Goal: Transaction & Acquisition: Purchase product/service

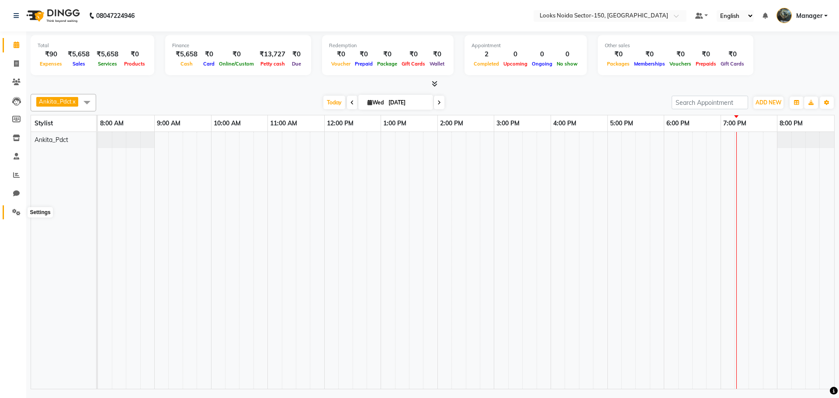
drag, startPoint x: 0, startPoint y: 0, endPoint x: 13, endPoint y: 212, distance: 212.2
click at [13, 212] on icon at bounding box center [16, 212] width 8 height 7
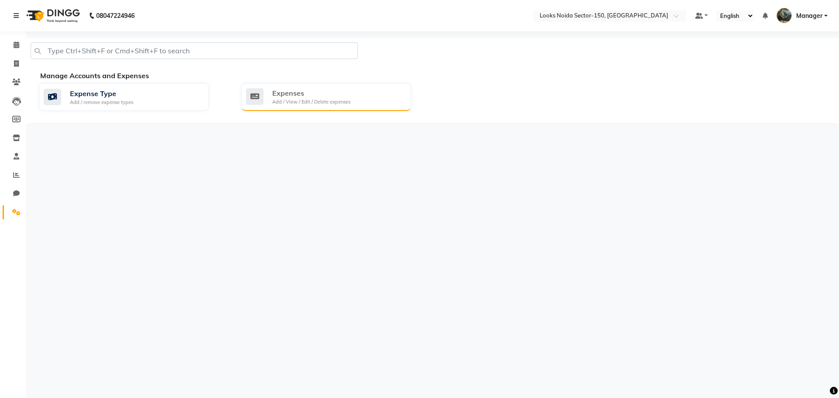
click at [276, 100] on div "Add / View / Edit / Delete expenses" at bounding box center [311, 101] width 78 height 7
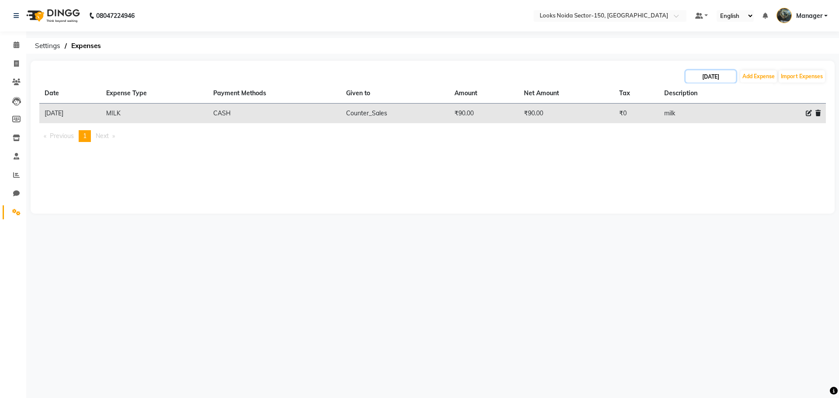
click at [718, 74] on input "[DATE]" at bounding box center [710, 76] width 50 height 12
select select "9"
select select "2025"
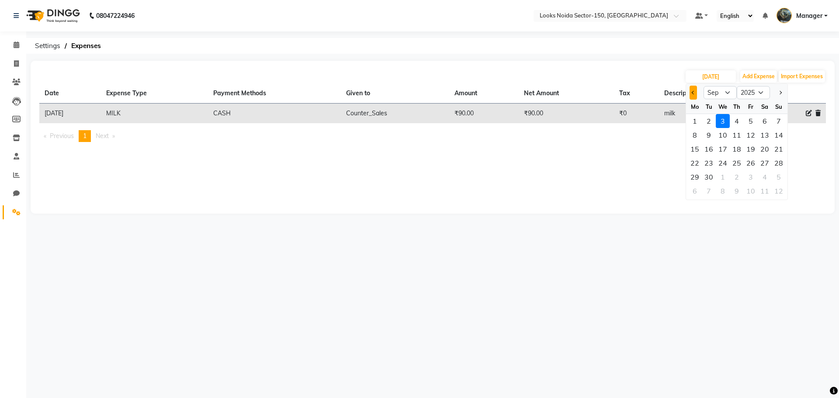
click at [692, 92] on span "Previous month" at bounding box center [692, 92] width 3 height 3
select select "8"
click at [775, 176] on div "31" at bounding box center [778, 177] width 14 height 14
type input "31-08-2025"
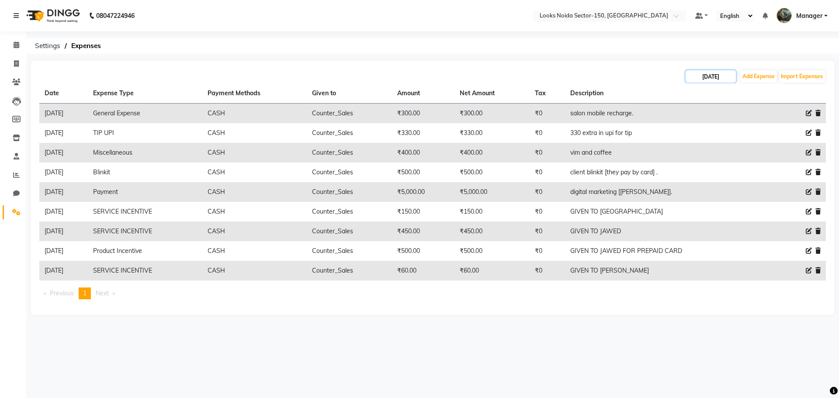
click at [731, 75] on input "31-08-2025" at bounding box center [710, 76] width 50 height 12
select select "8"
select select "2025"
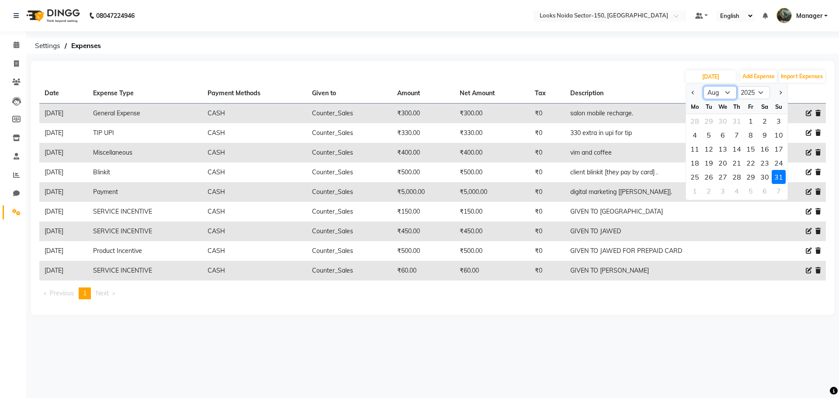
click at [726, 92] on select "Jan Feb Mar Apr May Jun Jul Aug Sep Oct Nov Dec" at bounding box center [719, 92] width 33 height 13
select select "9"
click at [703, 86] on select "Jan Feb Mar Apr May Jun Jul Aug Sep Oct Nov Dec" at bounding box center [719, 92] width 33 height 13
click at [721, 122] on div "3" at bounding box center [722, 121] width 14 height 14
type input "[DATE]"
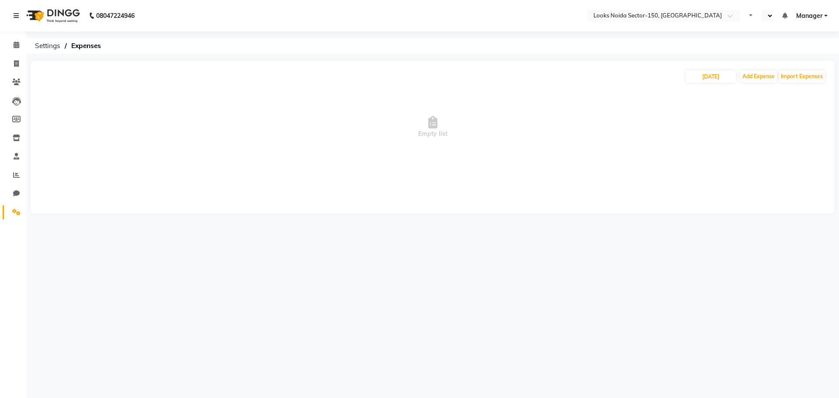
select select "en"
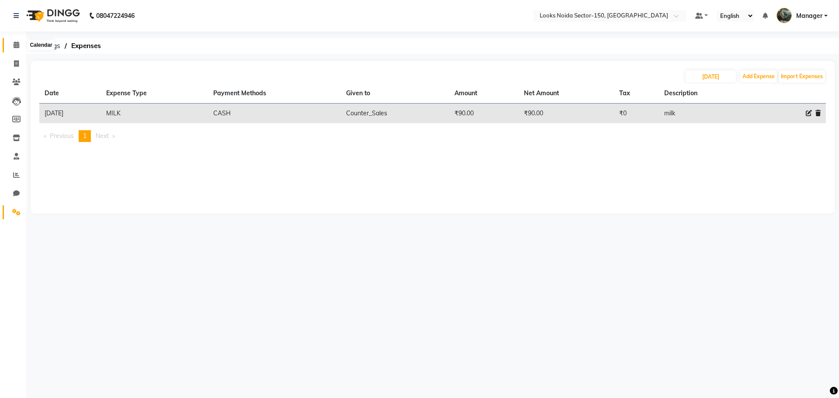
click at [14, 44] on icon at bounding box center [17, 44] width 6 height 7
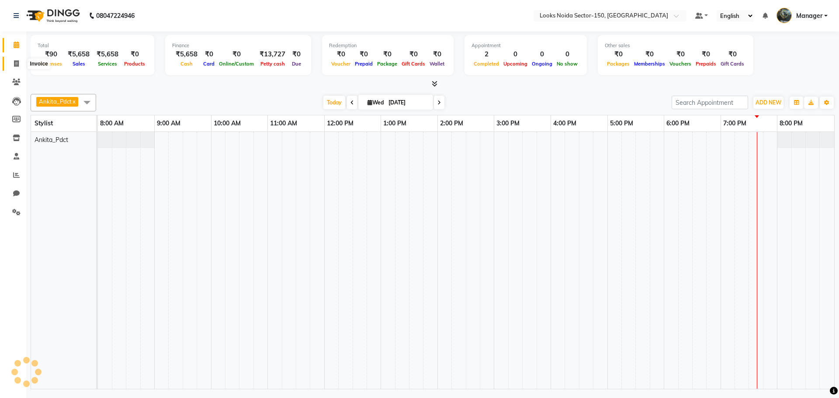
click at [14, 62] on icon at bounding box center [16, 63] width 5 height 7
select select "service"
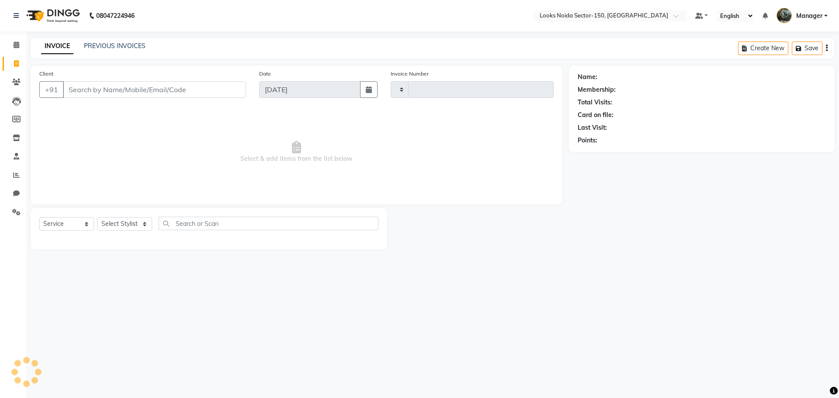
type input "0797"
select select "8587"
drag, startPoint x: 130, startPoint y: 229, endPoint x: 126, endPoint y: 224, distance: 6.2
click at [128, 227] on select "Select Stylist [PERSON_NAME] Ankita_Pdct Arshad Counter_Sales Deepa Farman_BRB …" at bounding box center [124, 224] width 55 height 14
select select "85537"
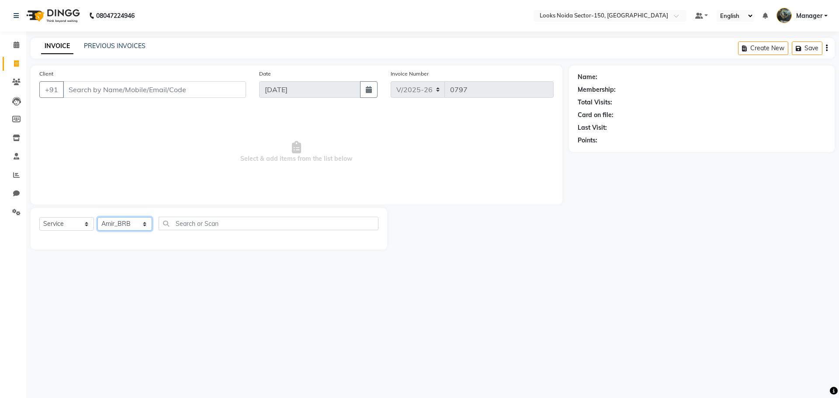
click at [97, 217] on select "Select Stylist [PERSON_NAME] Ankita_Pdct Arshad Counter_Sales Deepa Farman_BRB …" at bounding box center [124, 224] width 55 height 14
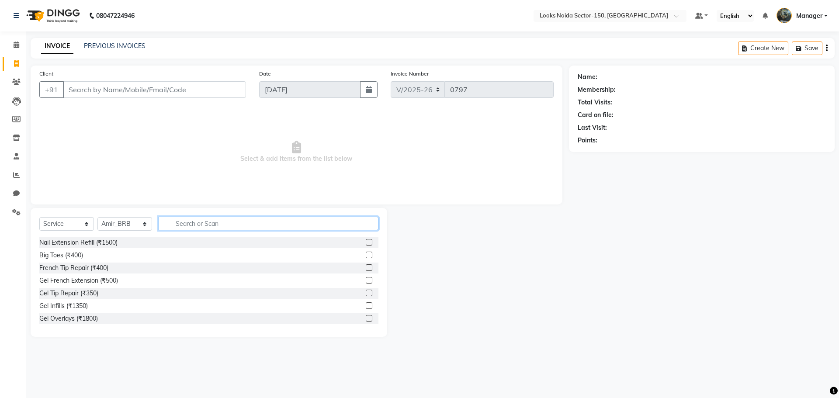
click at [194, 226] on input "text" at bounding box center [269, 224] width 220 height 14
type input "CUT"
click at [366, 254] on label at bounding box center [369, 255] width 7 height 7
click at [366, 254] on input "checkbox" at bounding box center [369, 255] width 6 height 6
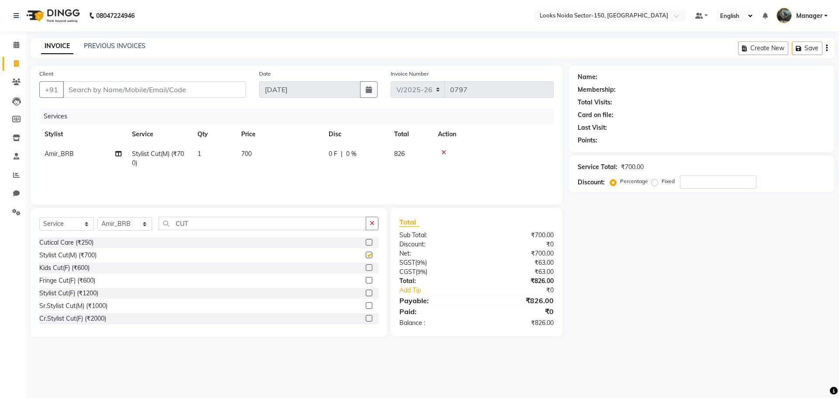
checkbox input "false"
click at [370, 221] on icon "button" at bounding box center [371, 223] width 5 height 6
click at [342, 224] on input "text" at bounding box center [269, 224] width 220 height 14
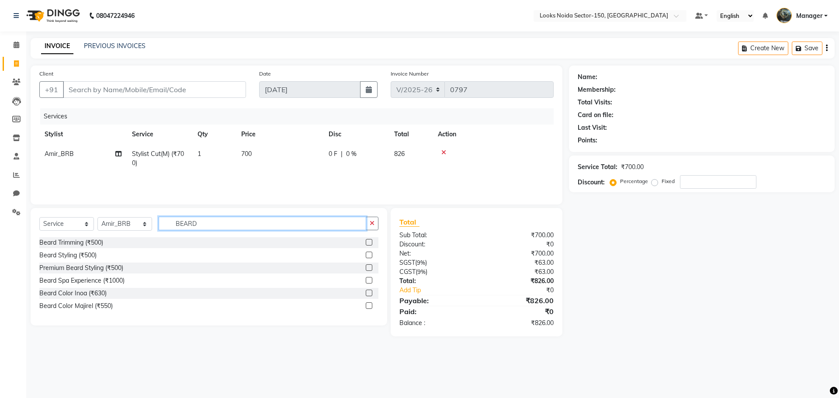
type input "BEARD"
click at [369, 240] on label at bounding box center [369, 242] width 7 height 7
click at [369, 240] on input "checkbox" at bounding box center [369, 243] width 6 height 6
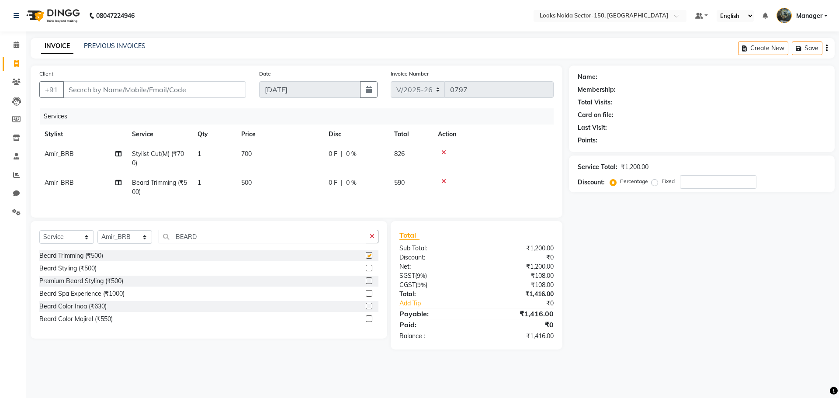
checkbox input "false"
click at [250, 188] on td "500" at bounding box center [279, 187] width 87 height 29
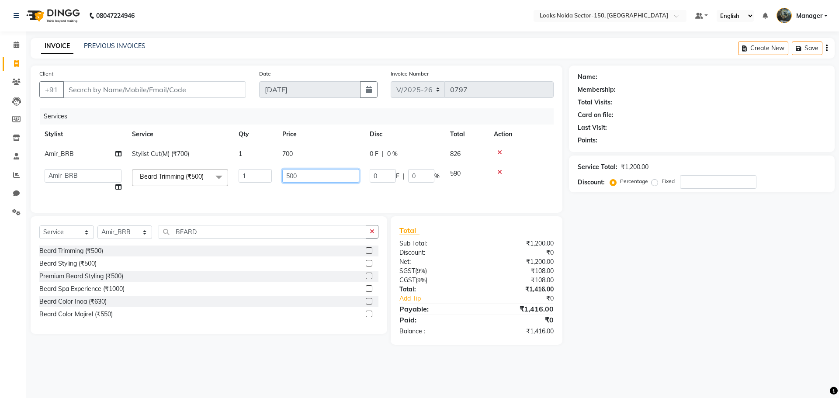
click at [298, 176] on input "500" at bounding box center [320, 176] width 77 height 14
type input "5"
type input "350"
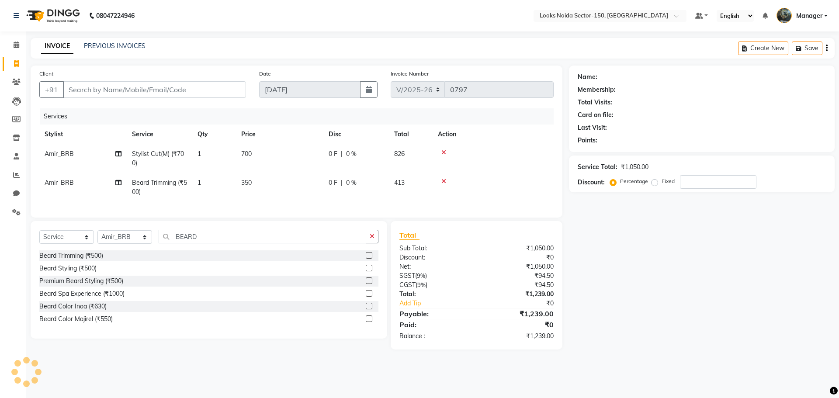
click at [302, 147] on td "700" at bounding box center [279, 158] width 87 height 29
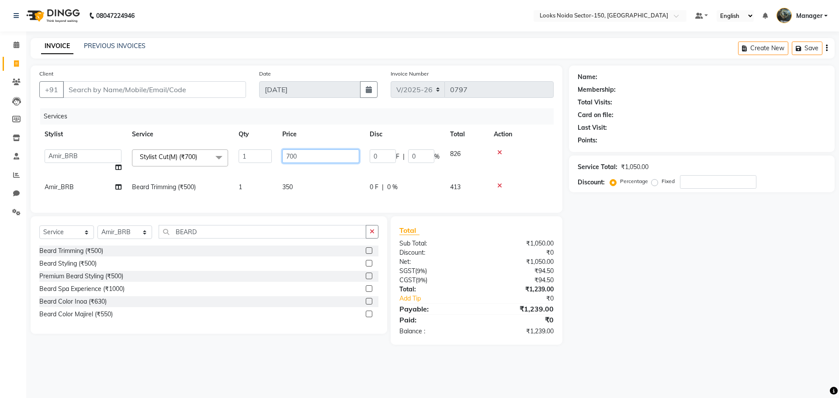
click at [304, 153] on input "700" at bounding box center [320, 156] width 77 height 14
type input "7"
type input "500"
drag, startPoint x: 198, startPoint y: 90, endPoint x: 179, endPoint y: 86, distance: 19.8
click at [198, 92] on input "Client" at bounding box center [154, 89] width 183 height 17
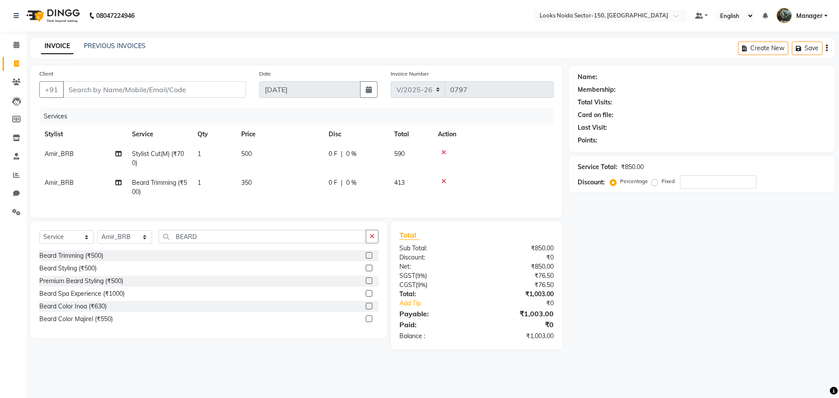
click at [670, 264] on div "Name: Membership: Total Visits: Card on file: Last Visit: Points: Service Total…" at bounding box center [705, 208] width 272 height 284
click at [138, 238] on select "Select Stylist Amir_BRB Ankita_Pdct Arshad Counter_Sales Deepa Farman_BRB Jawed…" at bounding box center [124, 237] width 55 height 14
click at [586, 283] on div "Name: Membership: Total Visits: Card on file: Last Visit: Points: Service Total…" at bounding box center [705, 208] width 272 height 284
click at [139, 240] on select "Select Stylist Amir_BRB Ankita_Pdct Arshad Counter_Sales Deepa Farman_BRB Jawed…" at bounding box center [124, 237] width 55 height 14
select select "85912"
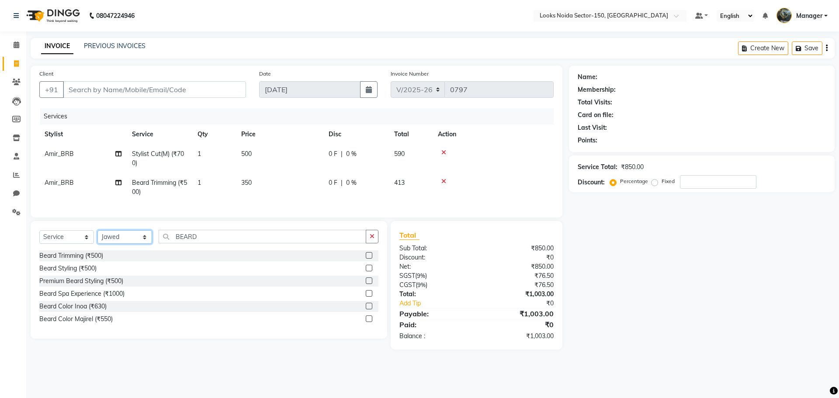
click at [97, 237] on select "Select Stylist Amir_BRB Ankita_Pdct Arshad Counter_Sales Deepa Farman_BRB Jawed…" at bounding box center [124, 237] width 55 height 14
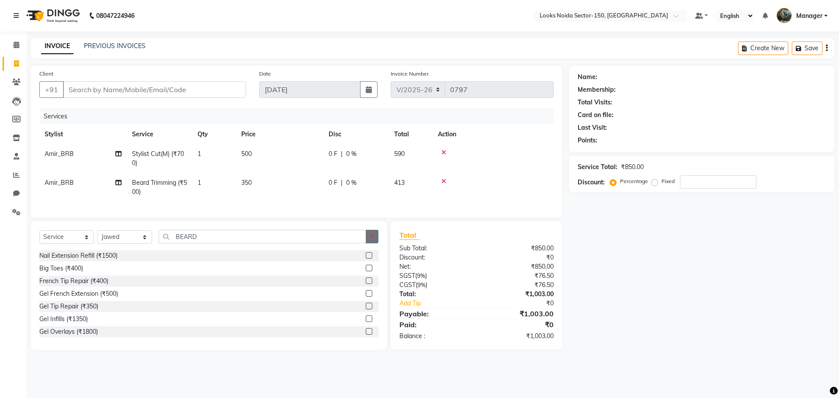
click at [376, 241] on button "button" at bounding box center [372, 237] width 13 height 14
click at [338, 242] on input "text" at bounding box center [269, 237] width 220 height 14
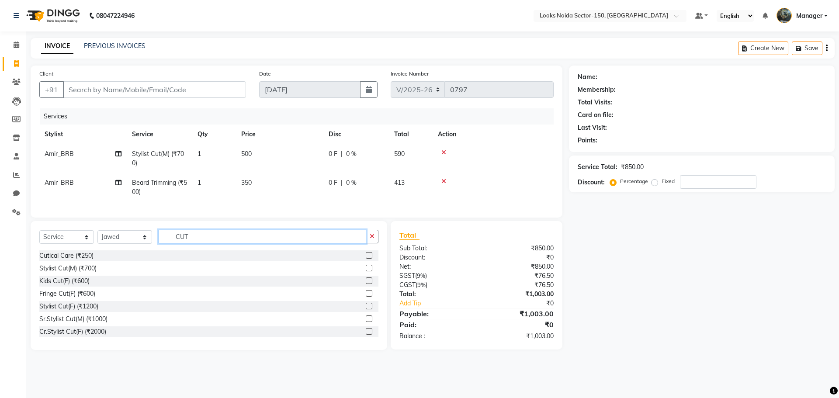
type input "CUT"
click at [366, 271] on label at bounding box center [369, 268] width 7 height 7
click at [366, 271] on input "checkbox" at bounding box center [369, 269] width 6 height 6
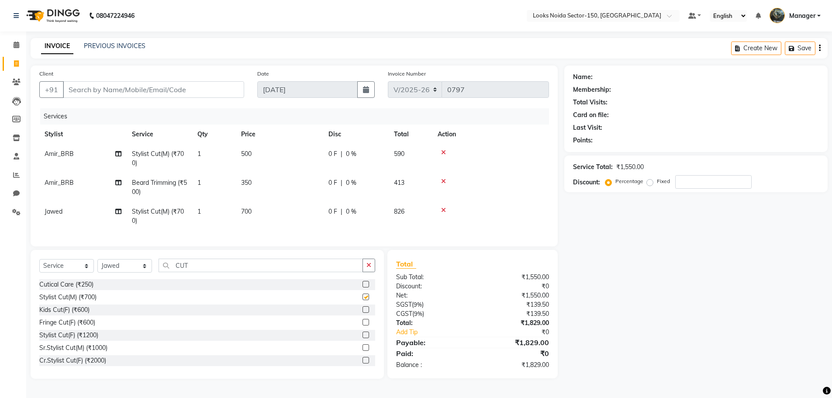
checkbox input "false"
click at [369, 268] on icon "button" at bounding box center [368, 265] width 5 height 6
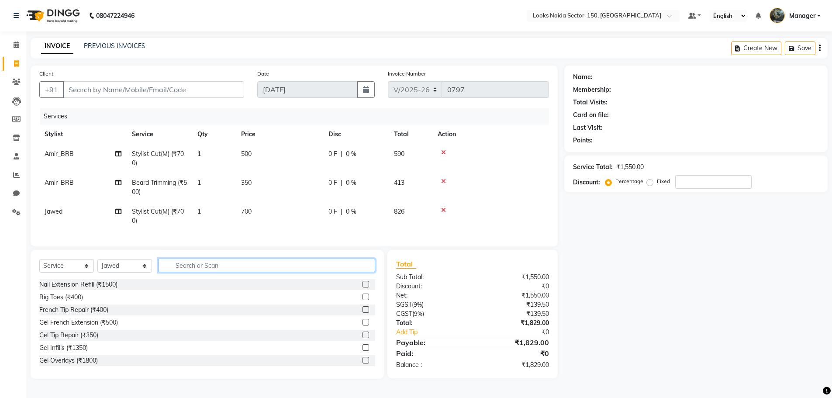
click at [311, 270] on input "text" at bounding box center [267, 266] width 217 height 14
type input "FACIAL"
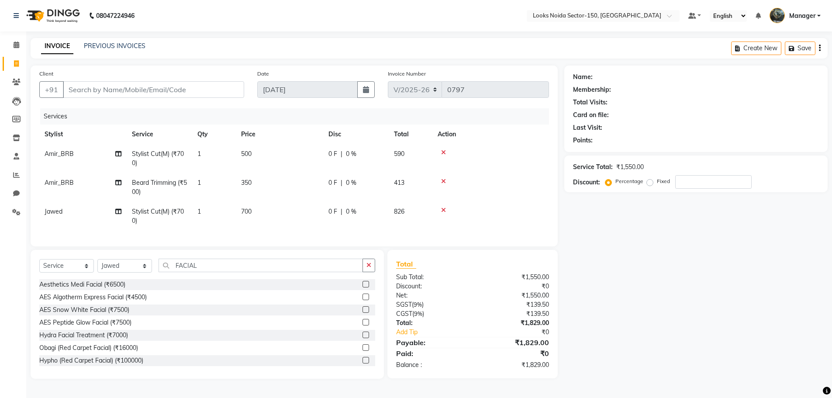
click at [256, 208] on td "700" at bounding box center [279, 216] width 87 height 29
select select "85912"
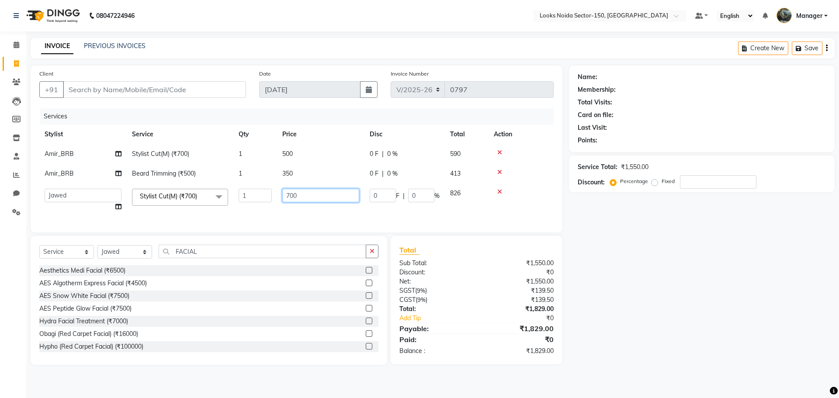
click at [291, 195] on input "700" at bounding box center [320, 196] width 77 height 14
type input "500"
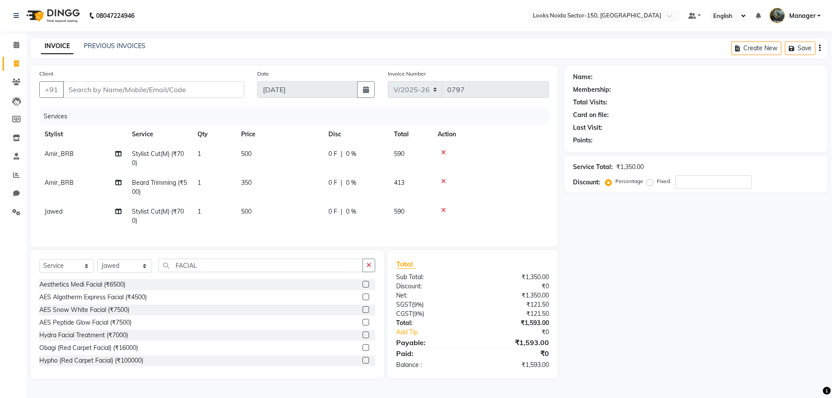
drag, startPoint x: 552, startPoint y: 239, endPoint x: 580, endPoint y: 238, distance: 28.9
click at [559, 239] on div "Client +91 Date 03-09-2025 Invoice Number V/2025 V/2025-26 0797 Services Stylis…" at bounding box center [294, 222] width 540 height 313
click at [580, 238] on div "Name: Membership: Total Visits: Card on file: Last Visit: Points: Service Total…" at bounding box center [699, 222] width 270 height 313
drag, startPoint x: 373, startPoint y: 269, endPoint x: 364, endPoint y: 272, distance: 9.7
click at [373, 269] on button "button" at bounding box center [368, 266] width 13 height 14
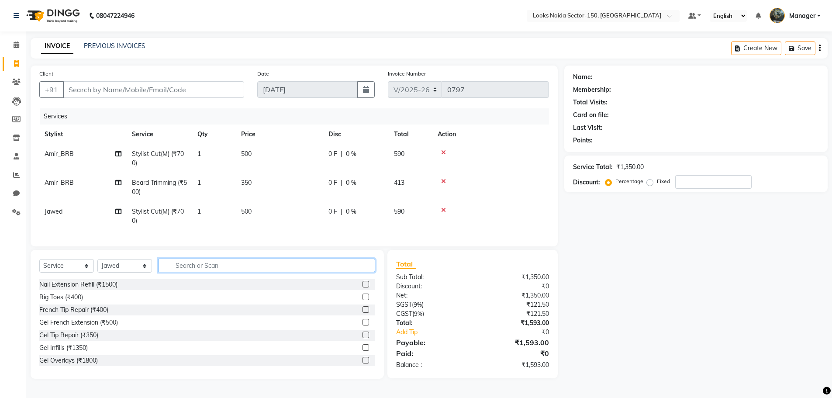
click at [364, 272] on input "text" at bounding box center [267, 266] width 217 height 14
type input "C"
type input "TOUCH"
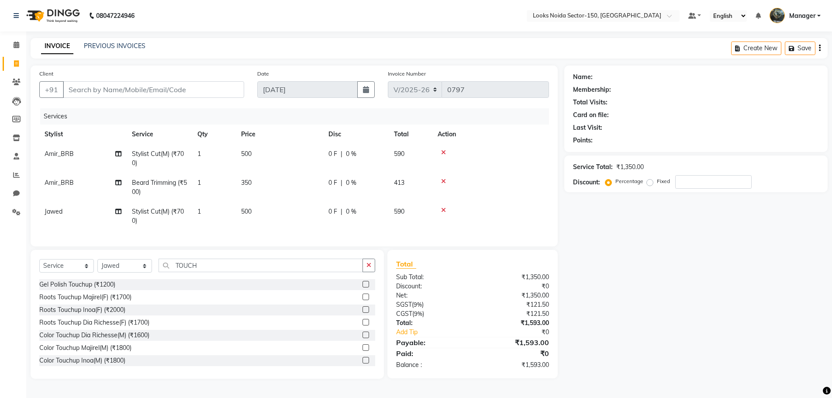
click at [362, 363] on label at bounding box center [365, 360] width 7 height 7
click at [362, 363] on input "checkbox" at bounding box center [365, 361] width 6 height 6
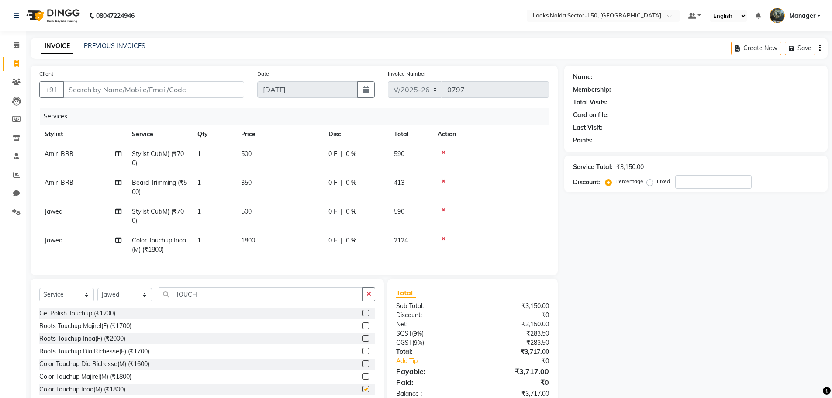
checkbox input "false"
click at [253, 239] on span "1800" at bounding box center [248, 240] width 14 height 8
select select "85912"
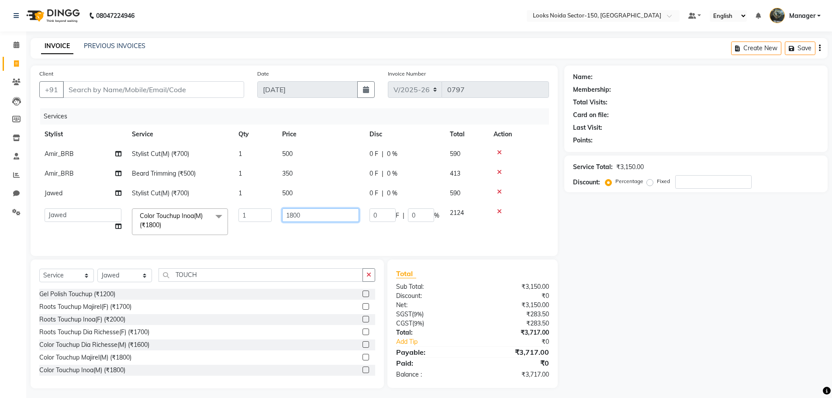
click at [295, 214] on input "1800" at bounding box center [320, 215] width 77 height 14
type input "1400"
click at [370, 283] on div "Client +91 Date 03-09-2025 Invoice Number V/2025 V/2025-26 0797 Services Stylis…" at bounding box center [294, 227] width 540 height 323
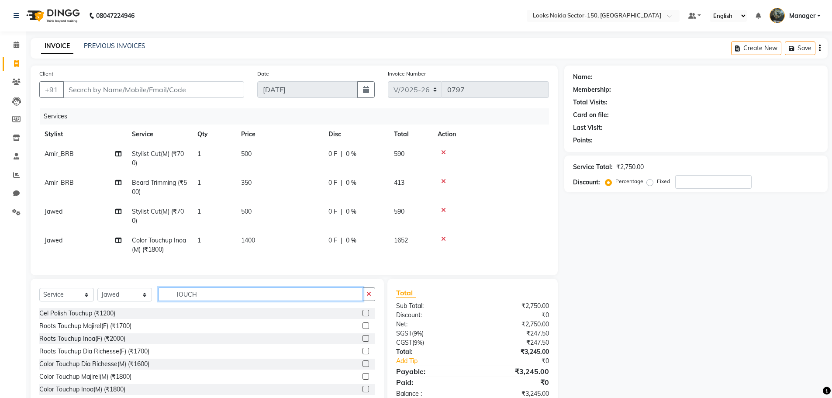
click at [272, 301] on input "TOUCH" at bounding box center [261, 294] width 204 height 14
click at [365, 301] on button "button" at bounding box center [368, 294] width 13 height 14
click at [338, 301] on input "text" at bounding box center [267, 294] width 217 height 14
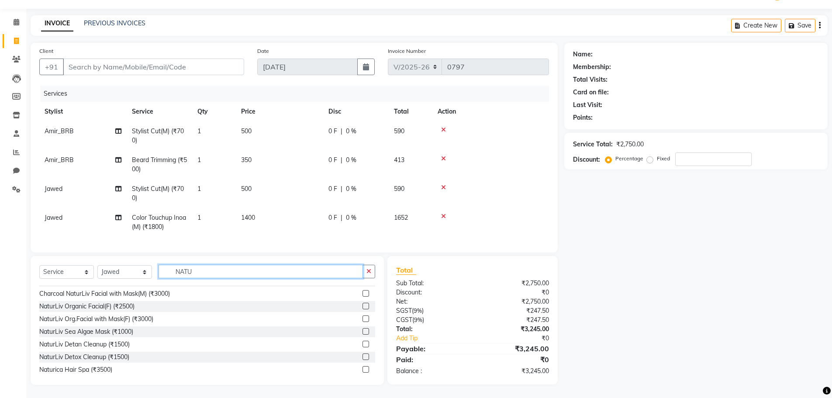
scroll to position [14, 0]
type input "N"
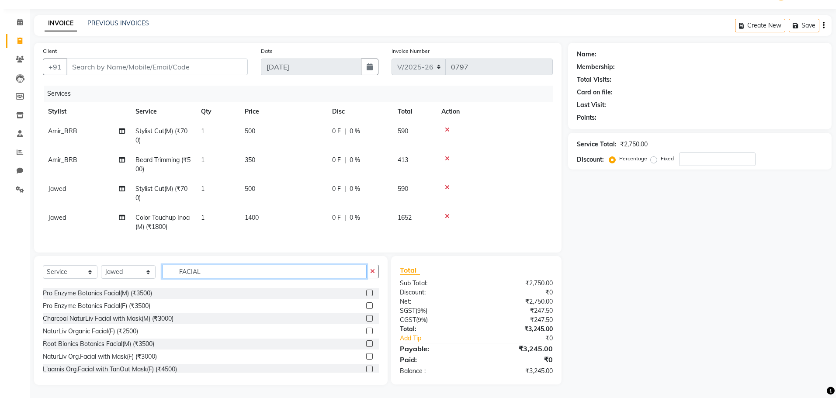
scroll to position [218, 0]
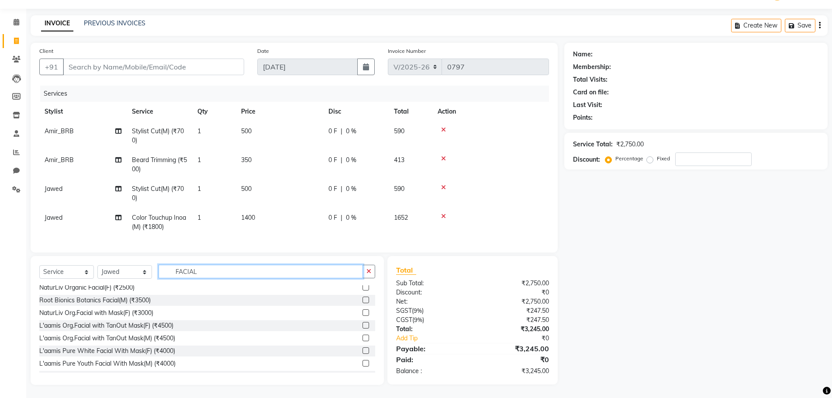
type input "FACIAL"
click at [362, 300] on label at bounding box center [365, 300] width 7 height 7
click at [362, 300] on input "checkbox" at bounding box center [365, 300] width 6 height 6
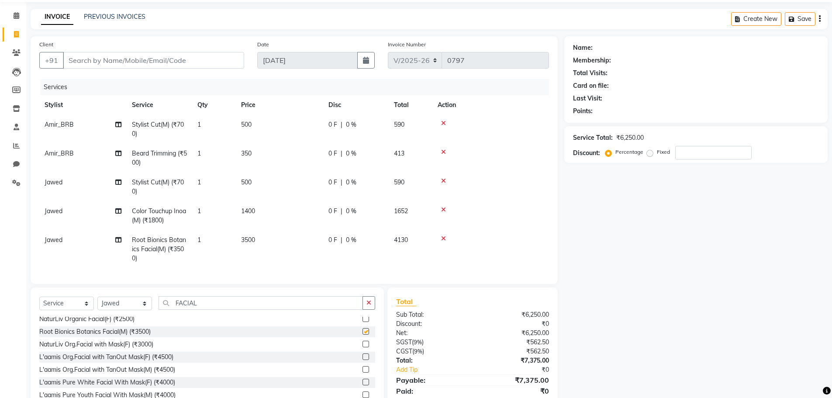
checkbox input "false"
click at [177, 63] on input "Client" at bounding box center [153, 60] width 181 height 17
type input "7"
type input "0"
type input "7011615881"
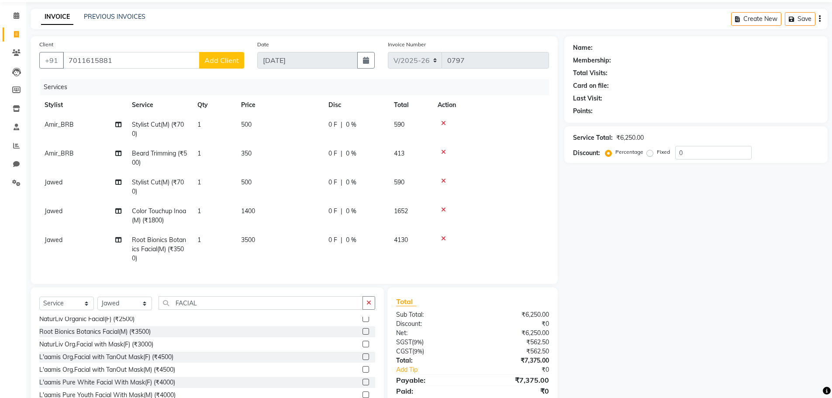
click at [216, 65] on button "Add Client" at bounding box center [221, 60] width 45 height 17
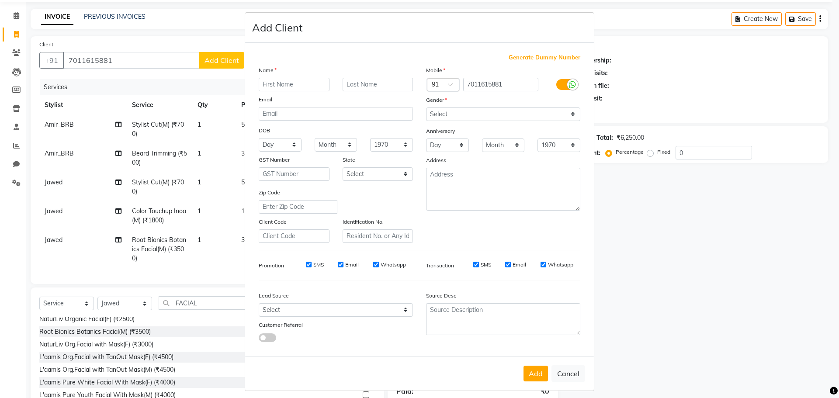
click at [284, 86] on input "text" at bounding box center [294, 85] width 71 height 14
type input "k"
click at [264, 86] on input "kAP" at bounding box center [294, 85] width 71 height 14
click at [300, 82] on input "kAP" at bounding box center [294, 85] width 71 height 14
type input "k"
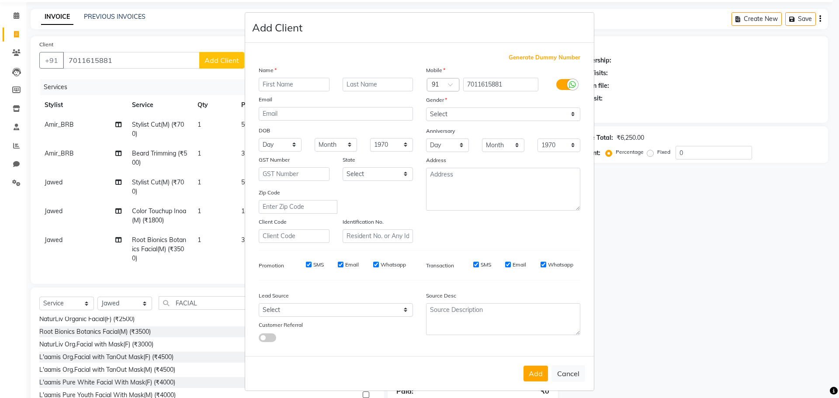
type input "k"
type input "Kapil"
click at [355, 89] on input "text" at bounding box center [377, 85] width 71 height 14
type input "bhati"
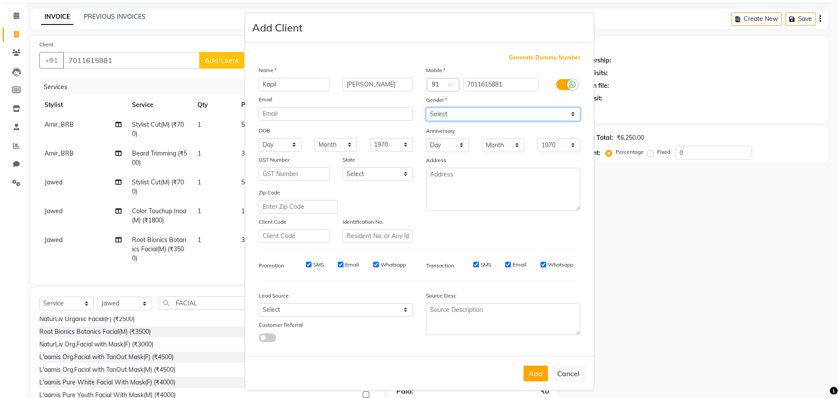
click at [462, 115] on select "Select Male Female Other Prefer Not To Say" at bounding box center [503, 114] width 154 height 14
select select "male"
click at [426, 107] on select "Select Male Female Other Prefer Not To Say" at bounding box center [503, 114] width 154 height 14
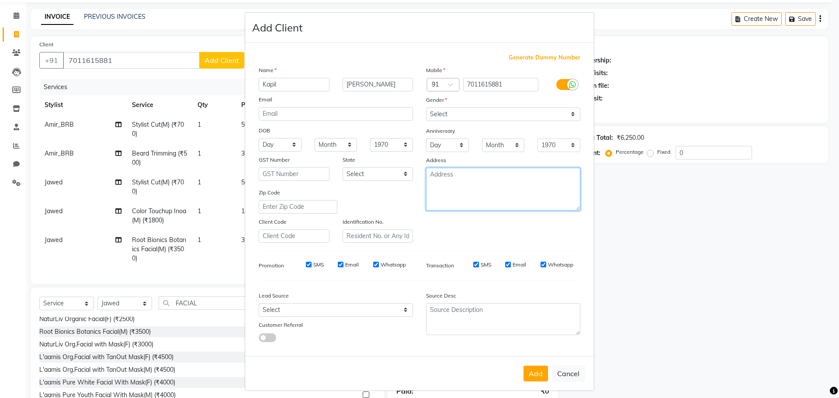
click at [460, 178] on textarea at bounding box center [503, 189] width 154 height 43
type textarea "149"
click at [539, 375] on button "Add" at bounding box center [535, 374] width 24 height 16
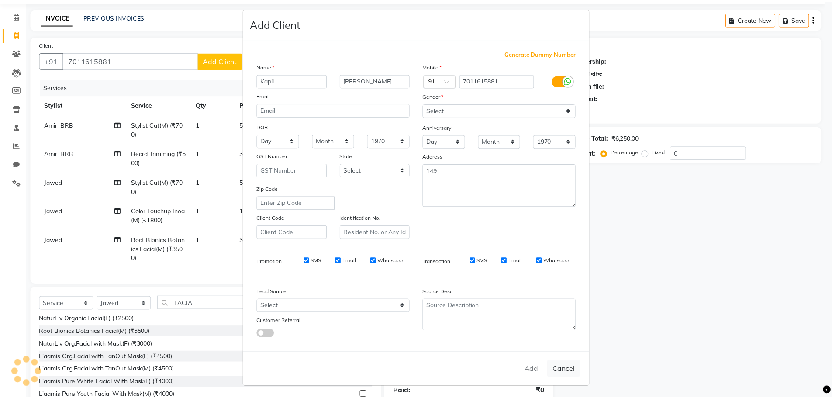
scroll to position [5, 0]
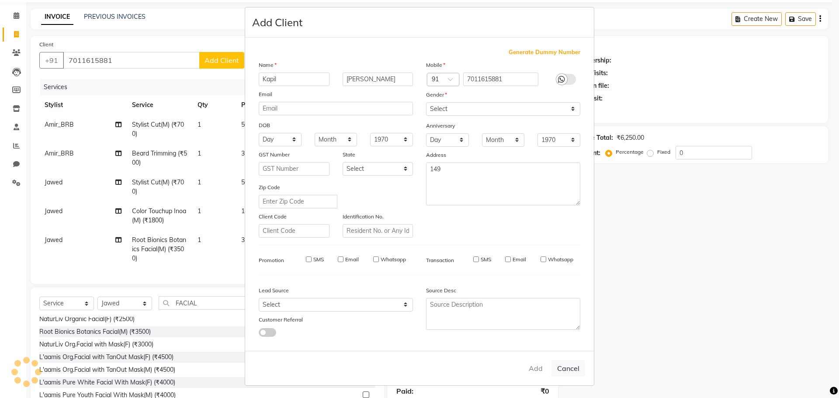
select select
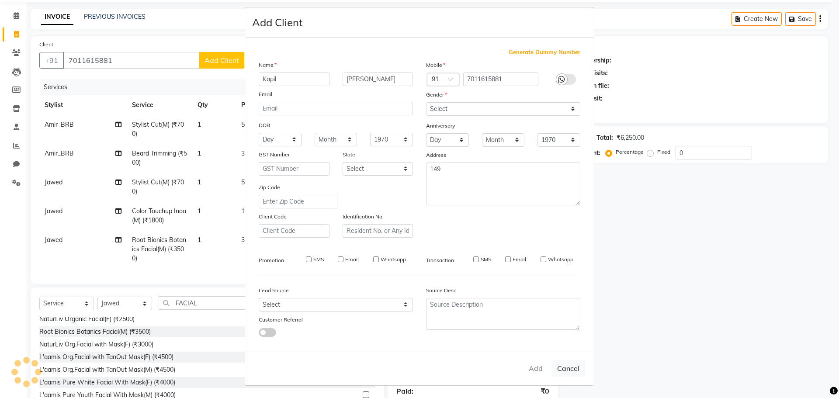
select select
checkbox input "false"
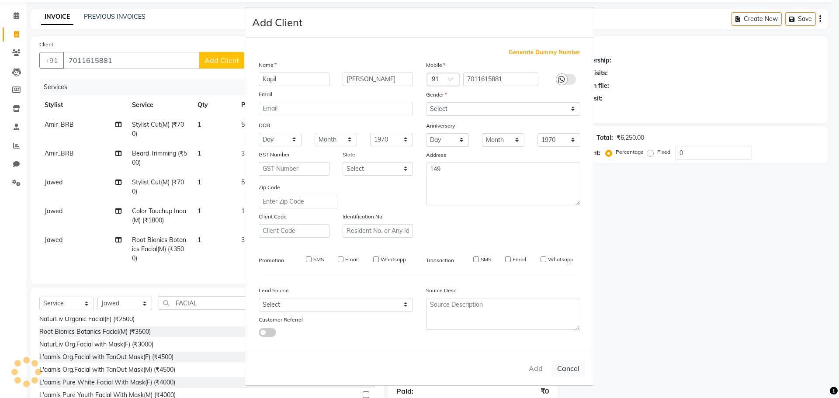
checkbox input "false"
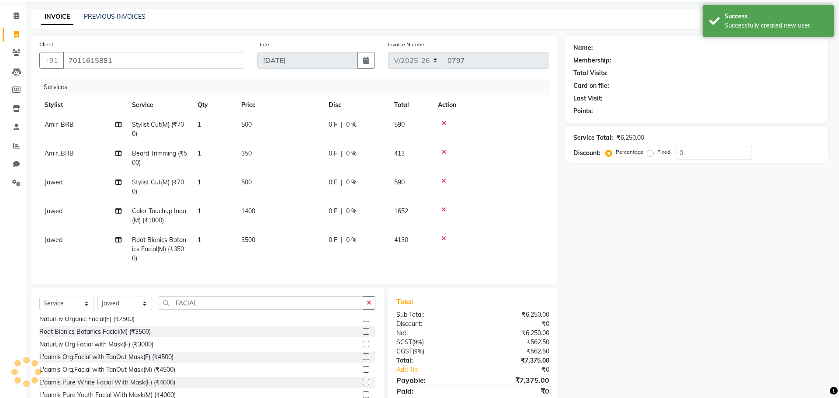
select select "1: Object"
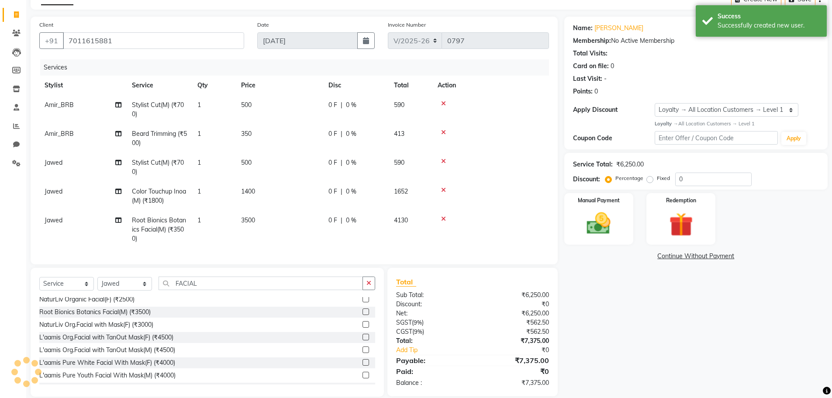
scroll to position [67, 0]
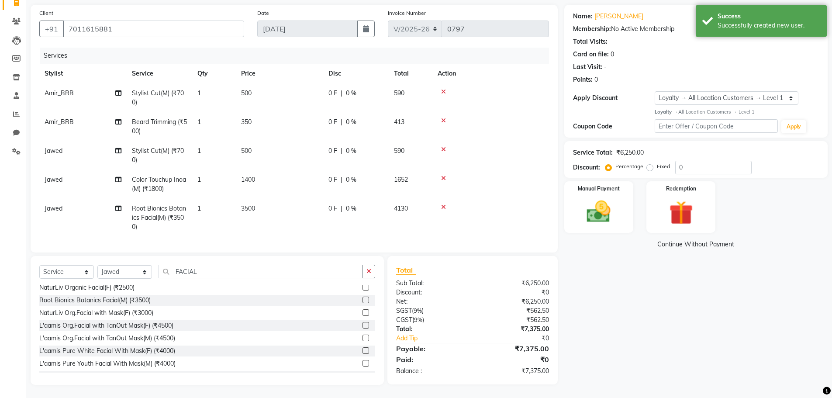
click at [372, 272] on button "button" at bounding box center [368, 272] width 13 height 14
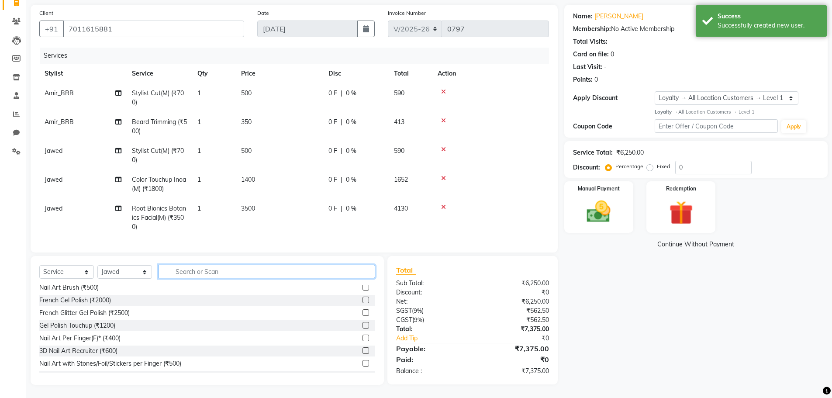
click at [356, 274] on input "text" at bounding box center [267, 272] width 217 height 14
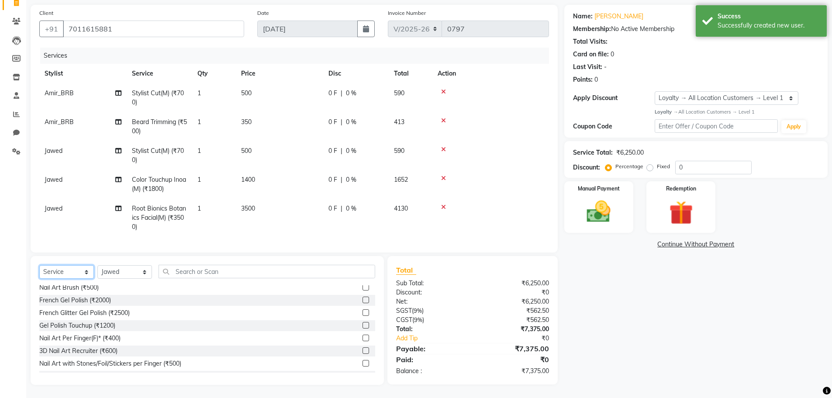
click at [83, 269] on select "Select Service Product Membership Package Voucher Prepaid Gift Card" at bounding box center [66, 272] width 55 height 14
select select "product"
click at [39, 265] on select "Select Service Product Membership Package Voucher Prepaid Gift Card" at bounding box center [66, 272] width 55 height 14
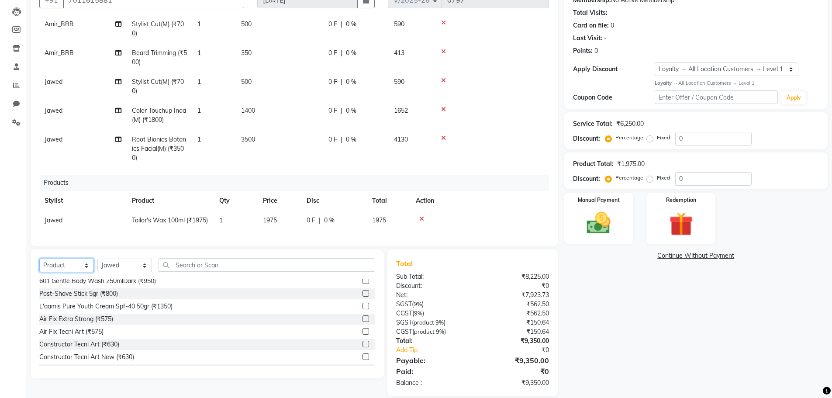
scroll to position [101, 0]
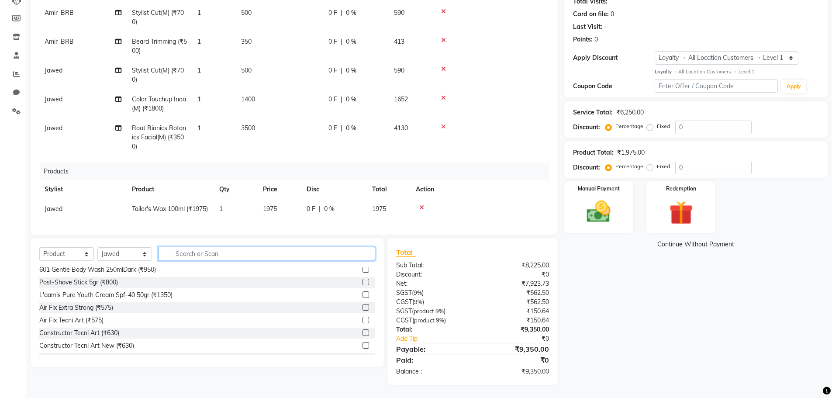
click at [211, 254] on input "text" at bounding box center [267, 254] width 217 height 14
type input "8904378101715"
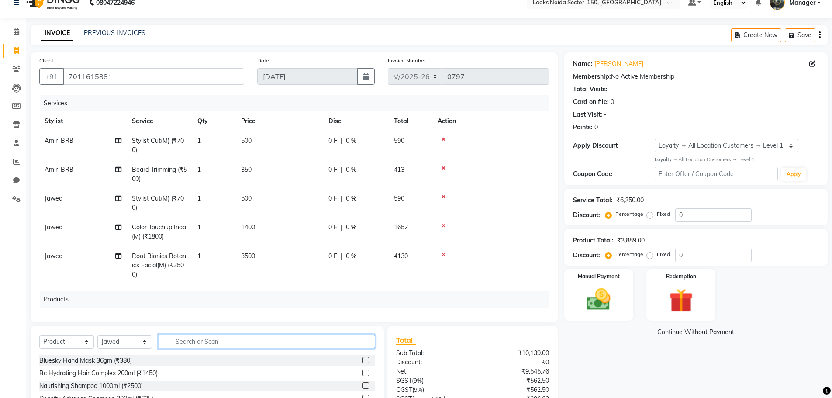
scroll to position [0, 0]
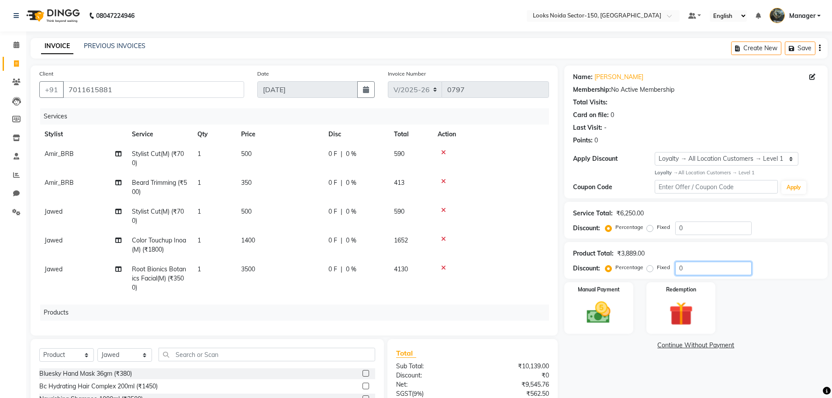
click at [692, 272] on input "0" at bounding box center [713, 269] width 76 height 14
click at [698, 227] on input "0" at bounding box center [713, 228] width 76 height 14
type input "30"
click at [628, 345] on link "Continue Without Payment" at bounding box center [696, 345] width 260 height 9
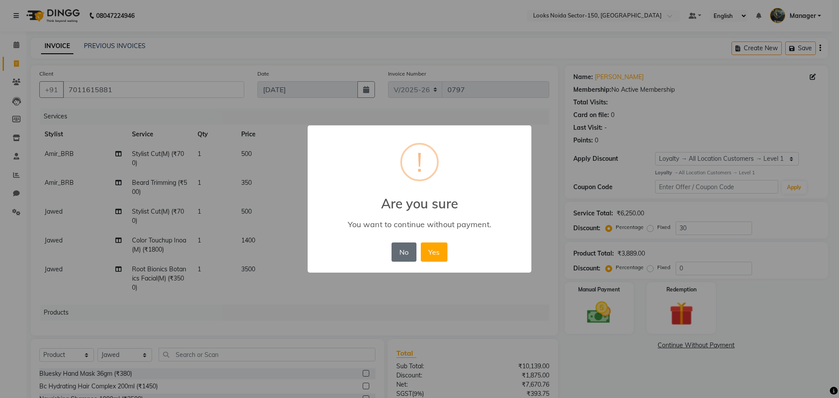
click at [398, 256] on button "No" at bounding box center [403, 251] width 24 height 19
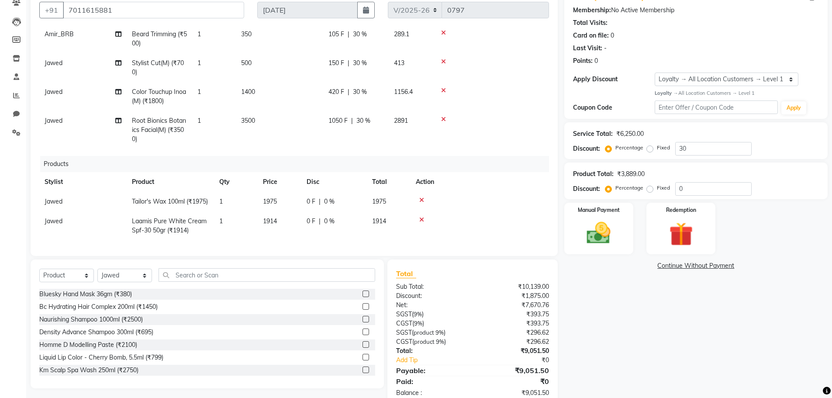
scroll to position [87, 0]
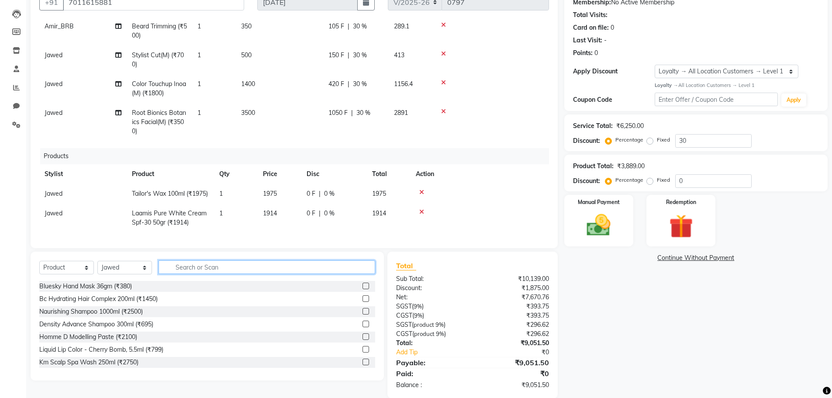
click at [211, 271] on input "text" at bounding box center [267, 267] width 217 height 14
click at [280, 204] on td "1914" at bounding box center [280, 218] width 44 height 29
select select "85912"
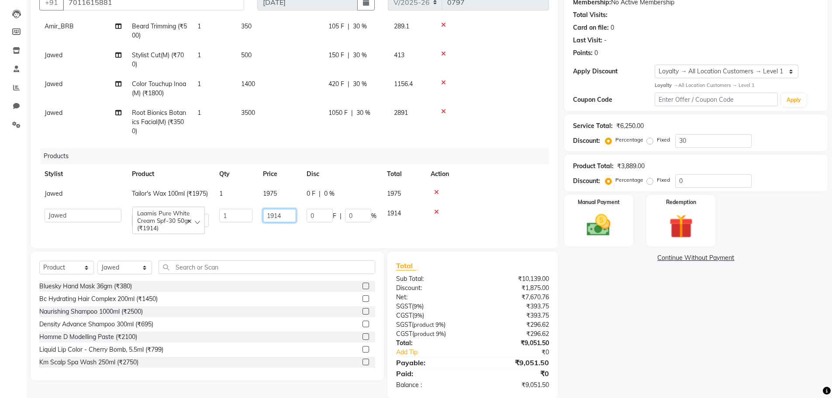
click at [287, 209] on input "1914" at bounding box center [279, 216] width 33 height 14
type input "1"
type input "1350"
click at [645, 352] on div "Name: Kapil Bhati Membership: No Active Membership Total Visits: Card on file: …" at bounding box center [699, 188] width 270 height 420
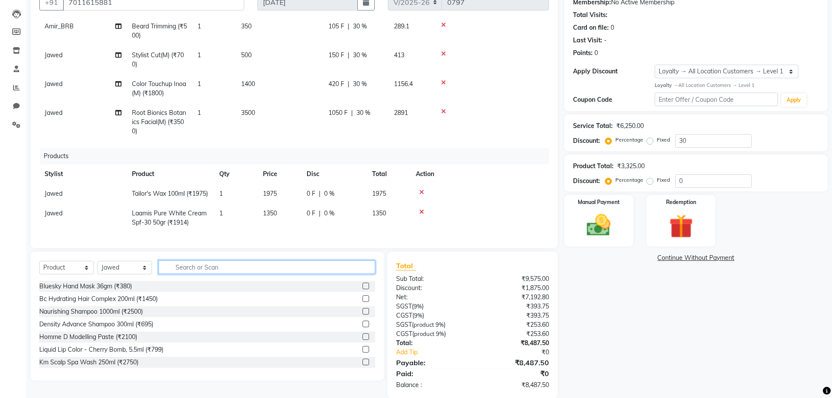
click at [260, 269] on input "text" at bounding box center [267, 267] width 217 height 14
click at [216, 263] on input "text" at bounding box center [267, 267] width 217 height 14
type input "8904378101715"
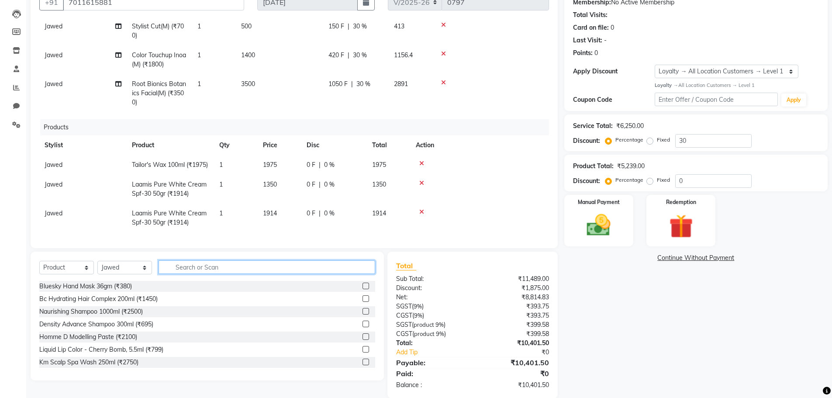
scroll to position [114, 0]
click at [423, 209] on icon at bounding box center [421, 212] width 5 height 6
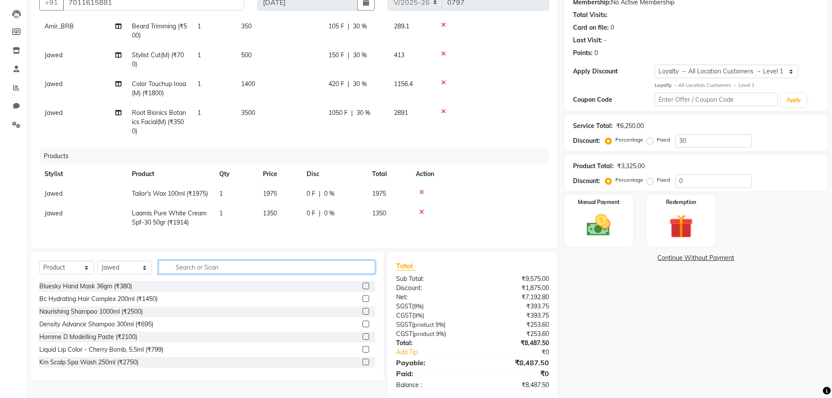
click at [231, 268] on input "text" at bounding box center [267, 267] width 217 height 14
type input "890437"
click at [362, 323] on label at bounding box center [365, 324] width 7 height 7
click at [362, 323] on input "checkbox" at bounding box center [365, 324] width 6 height 6
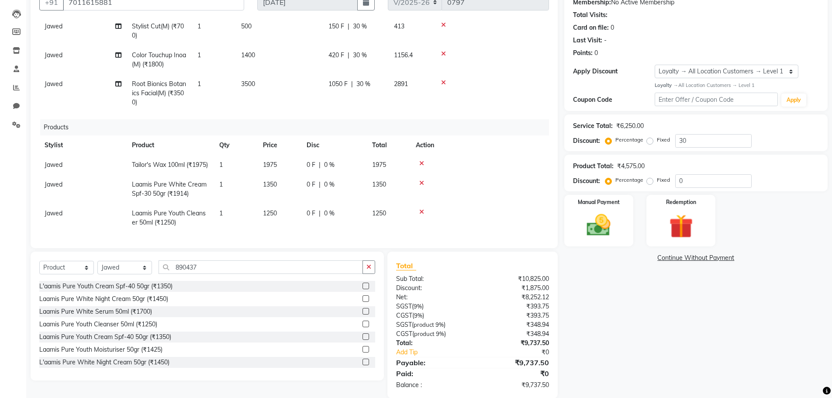
checkbox input "false"
click at [368, 267] on icon "button" at bounding box center [368, 267] width 5 height 6
click at [343, 270] on input "text" at bounding box center [267, 267] width 217 height 14
click at [220, 265] on input "text" at bounding box center [267, 267] width 217 height 14
type input "89043"
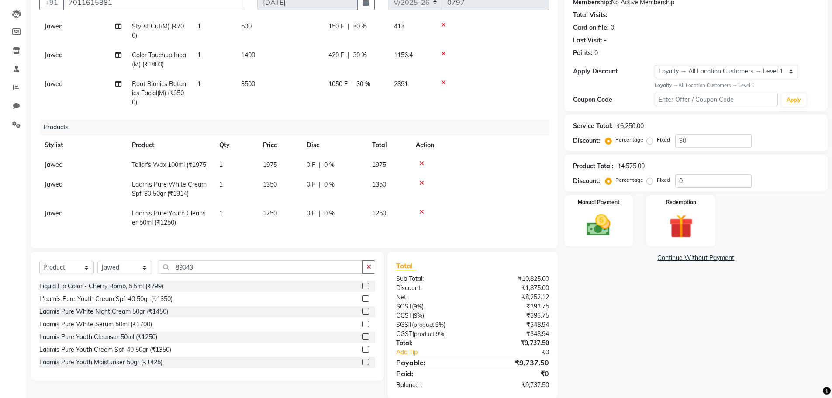
click at [362, 325] on label at bounding box center [365, 324] width 7 height 7
click at [362, 325] on input "checkbox" at bounding box center [365, 324] width 6 height 6
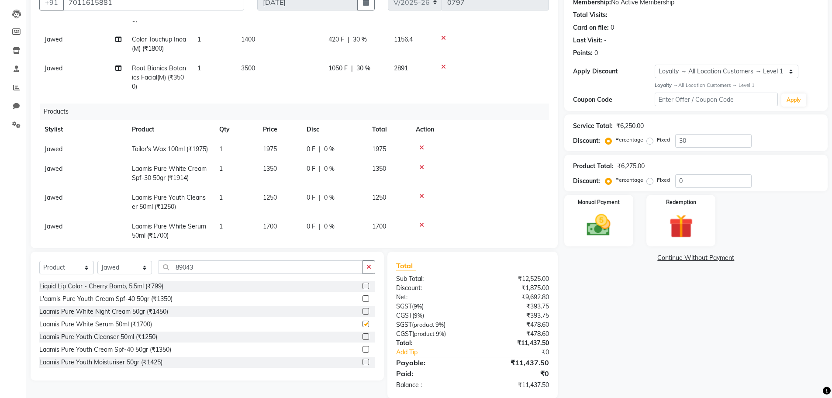
checkbox input "false"
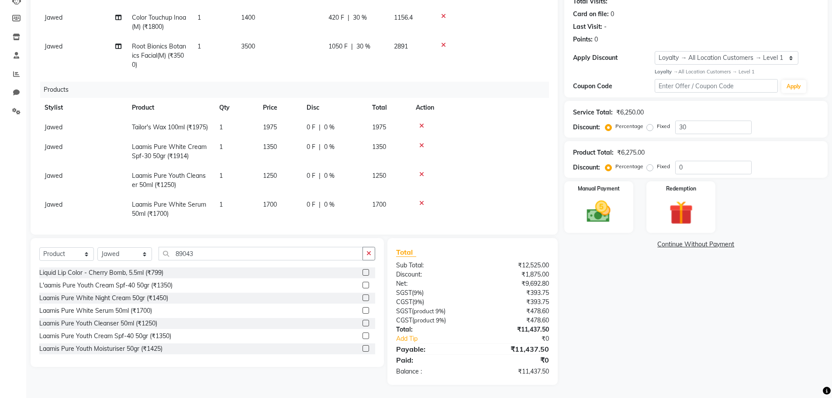
scroll to position [142, 0]
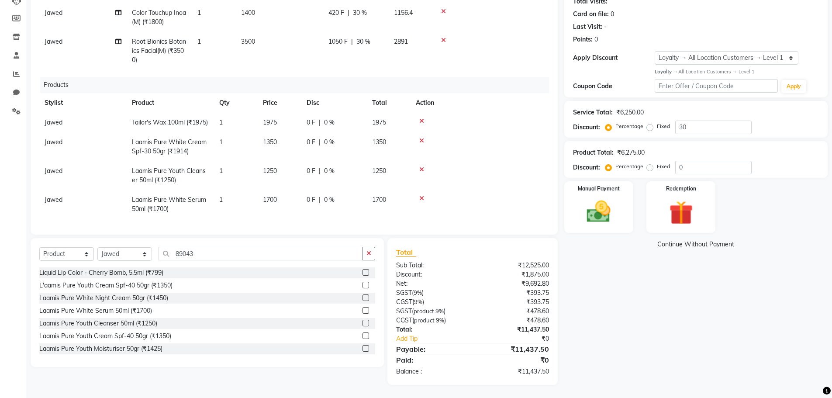
click at [635, 266] on div "Name: Kapil Bhati Membership: No Active Membership Total Visits: Card on file: …" at bounding box center [699, 175] width 270 height 420
drag, startPoint x: 610, startPoint y: 218, endPoint x: 605, endPoint y: 220, distance: 4.7
click at [609, 219] on img at bounding box center [599, 211] width 40 height 28
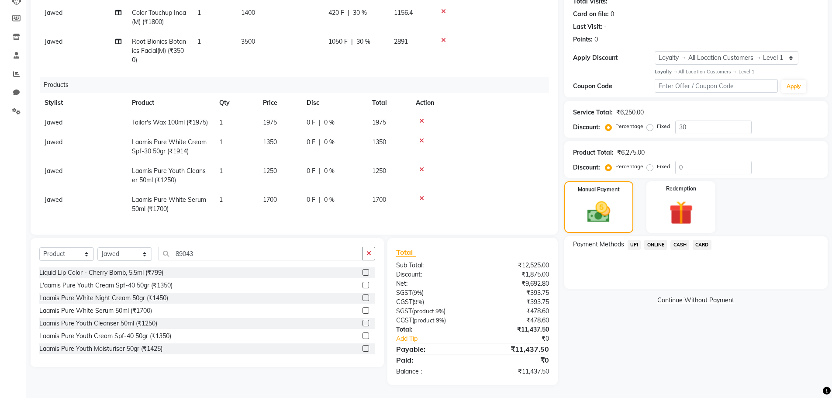
click at [631, 243] on span "UPI" at bounding box center [635, 245] width 14 height 10
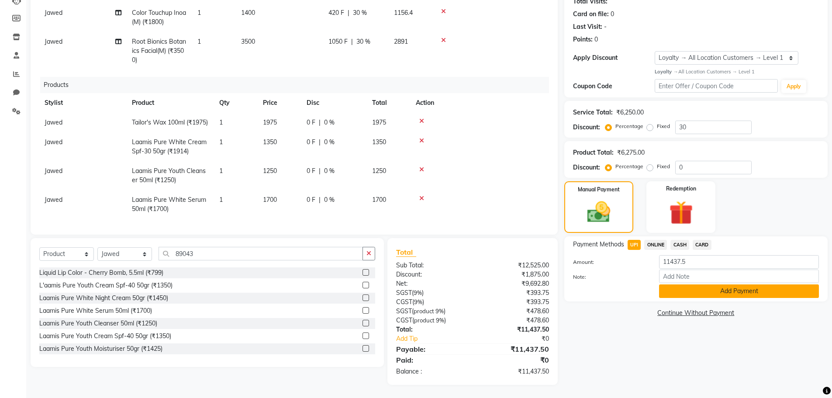
click at [665, 290] on button "Add Payment" at bounding box center [739, 291] width 160 height 14
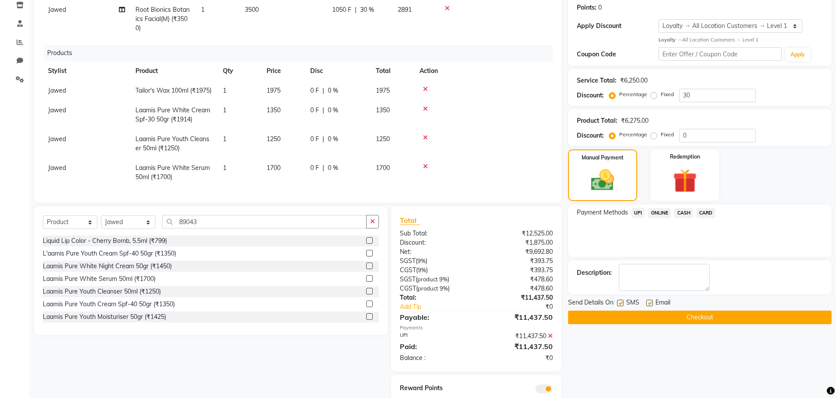
scroll to position [162, 0]
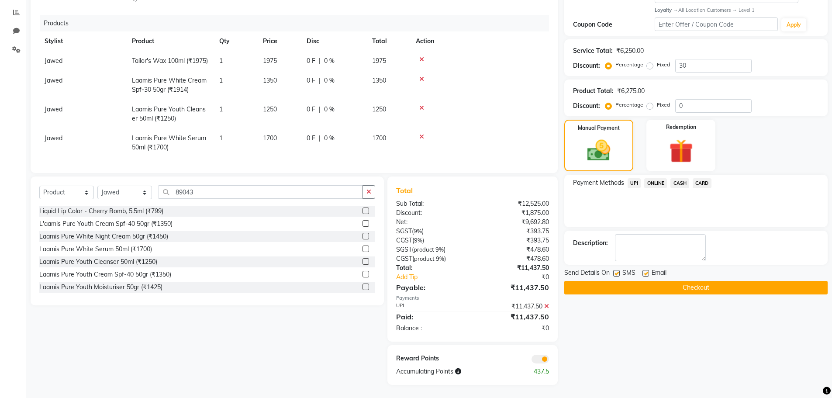
click at [542, 359] on span at bounding box center [540, 359] width 17 height 9
click at [549, 360] on input "checkbox" at bounding box center [549, 360] width 0 height 0
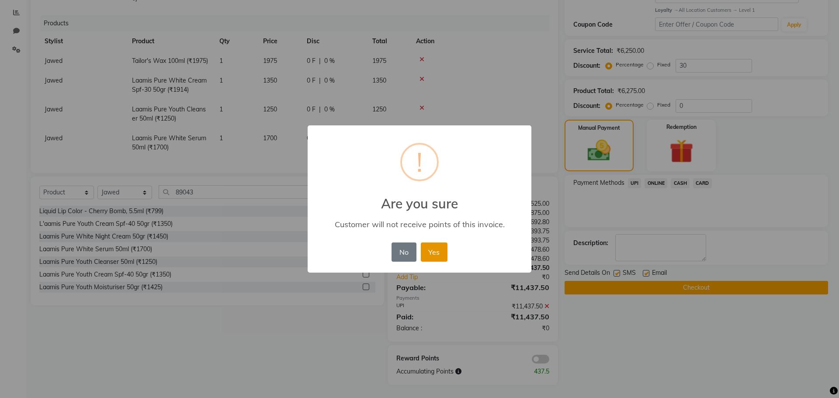
click at [437, 247] on button "Yes" at bounding box center [434, 251] width 27 height 19
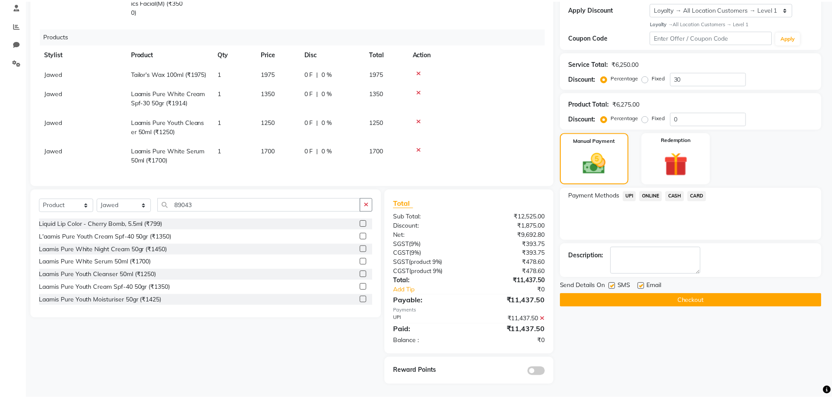
scroll to position [150, 0]
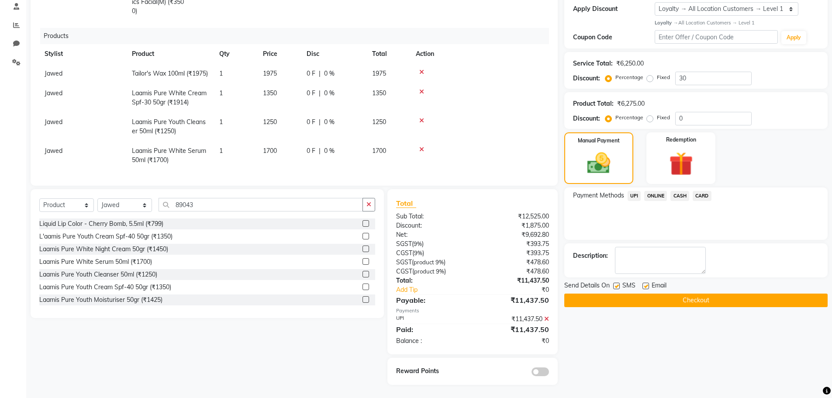
click at [594, 300] on button "Checkout" at bounding box center [695, 300] width 263 height 14
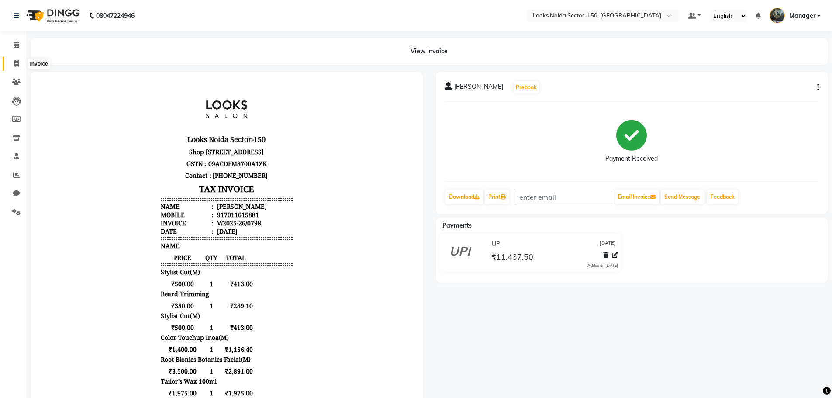
click at [18, 62] on icon at bounding box center [16, 63] width 5 height 7
select select "service"
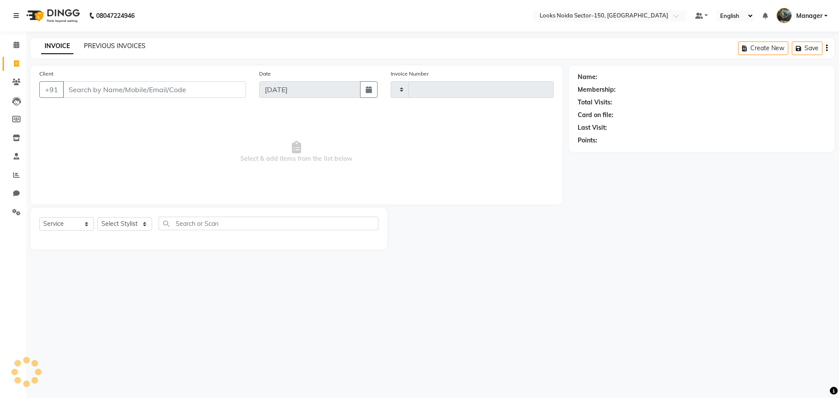
type input "0799"
select select "8587"
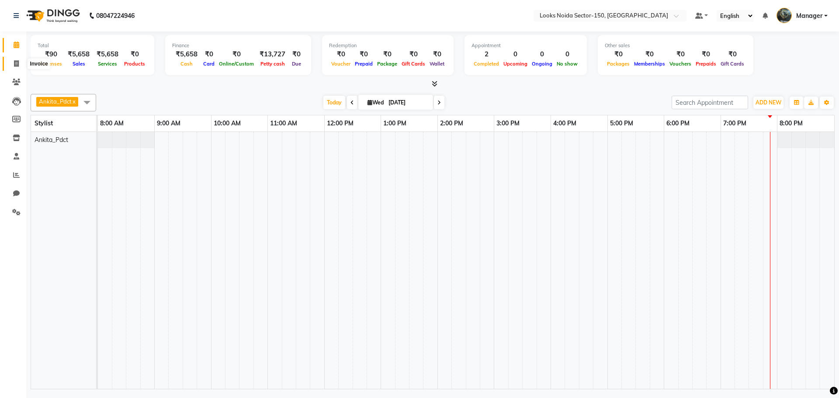
click at [18, 62] on icon at bounding box center [16, 63] width 5 height 7
select select "service"
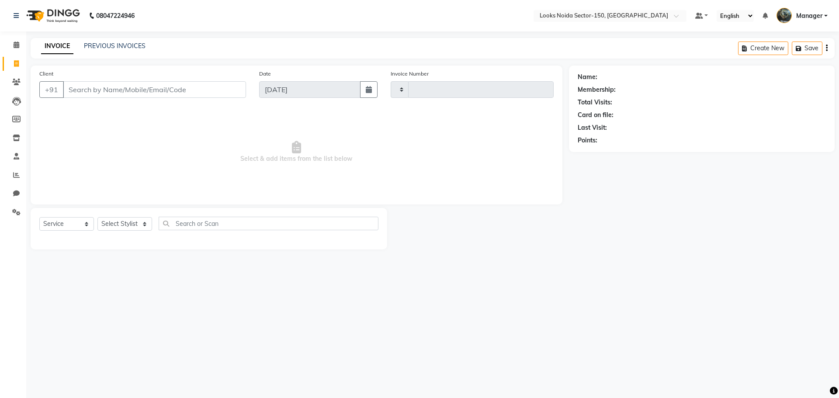
type input "0797"
select select "8587"
click at [141, 219] on select "Select Stylist" at bounding box center [124, 224] width 55 height 14
select select "85538"
click at [97, 217] on select "Select Stylist [PERSON_NAME] Ankita_Pdct Arshad Counter_Sales Deepa Farman_BRB …" at bounding box center [124, 224] width 55 height 14
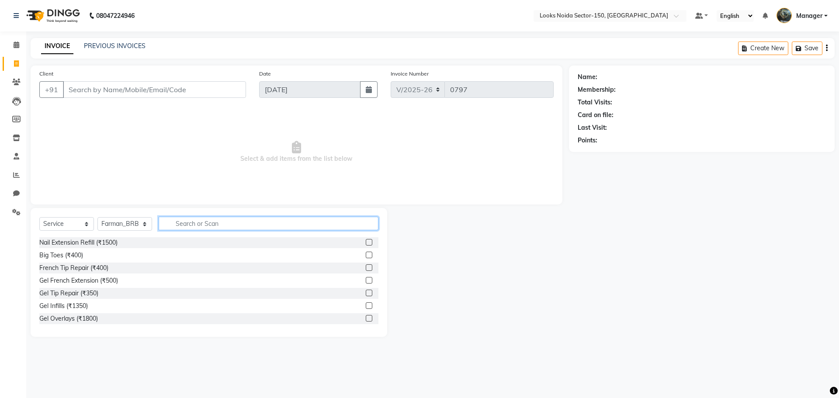
click at [213, 224] on input "text" at bounding box center [269, 224] width 220 height 14
type input "CUT"
click at [366, 254] on label at bounding box center [369, 255] width 7 height 7
click at [366, 254] on input "checkbox" at bounding box center [369, 255] width 6 height 6
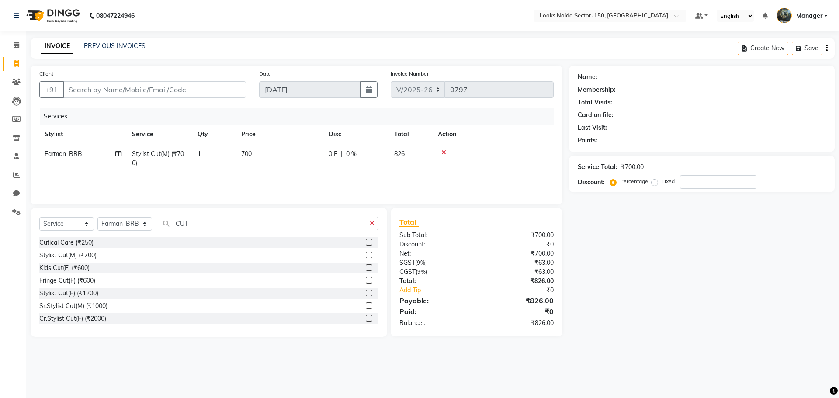
checkbox input "false"
click at [259, 157] on td "700" at bounding box center [279, 158] width 87 height 29
select select "85538"
click at [291, 153] on input "700" at bounding box center [320, 156] width 77 height 14
type input "800"
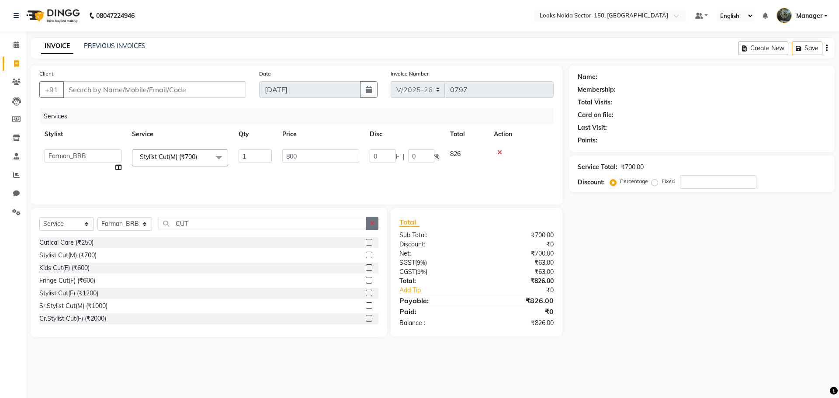
click at [371, 228] on button "button" at bounding box center [372, 224] width 13 height 14
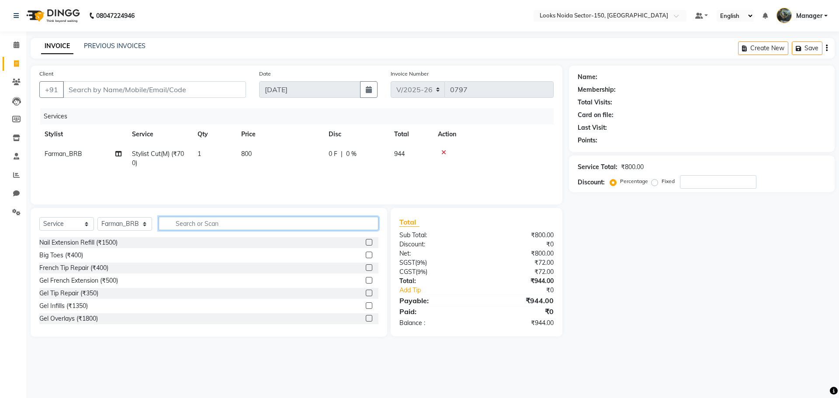
click at [365, 225] on input "text" at bounding box center [269, 224] width 220 height 14
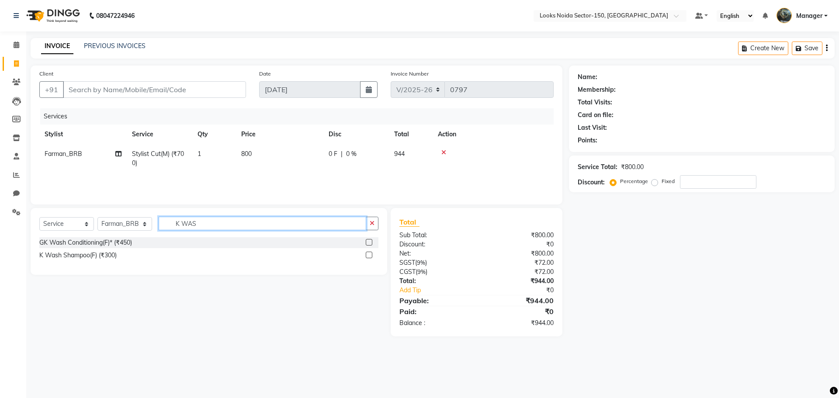
type input "K WAS"
click at [371, 258] on div at bounding box center [369, 256] width 6 height 9
click at [370, 255] on label at bounding box center [369, 255] width 7 height 7
click at [370, 255] on input "checkbox" at bounding box center [369, 255] width 6 height 6
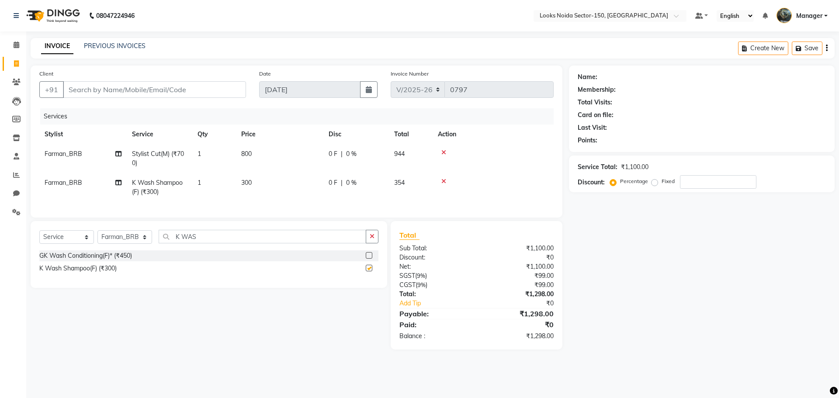
checkbox input "false"
click at [138, 88] on input "Client" at bounding box center [154, 89] width 183 height 17
click at [96, 87] on input "Client" at bounding box center [154, 89] width 183 height 17
type input "9"
type input "0"
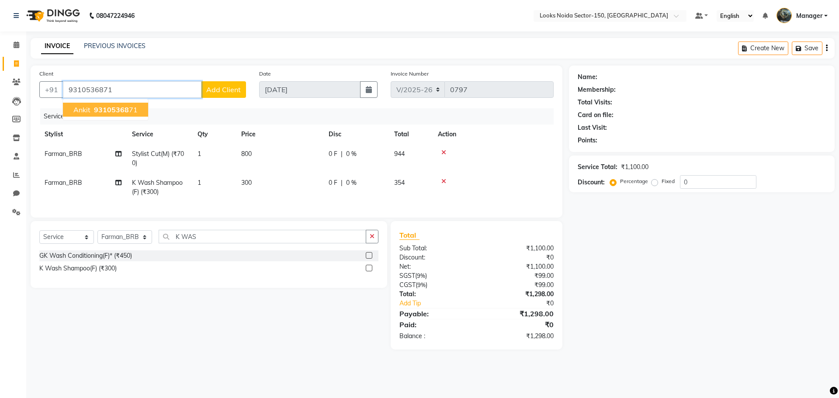
type input "9310536871"
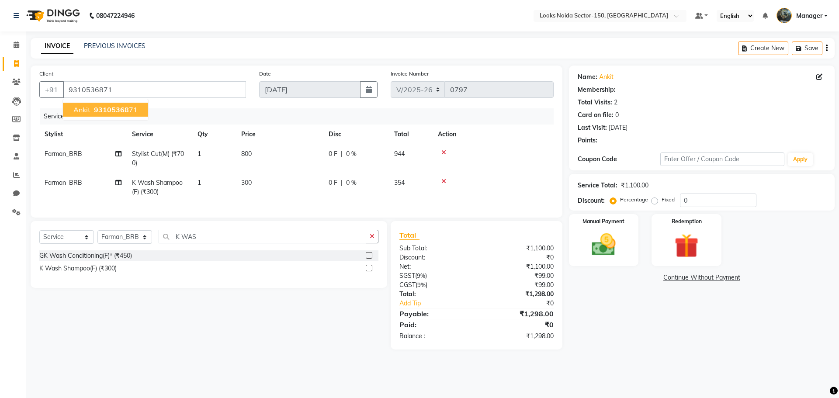
select select "1: Object"
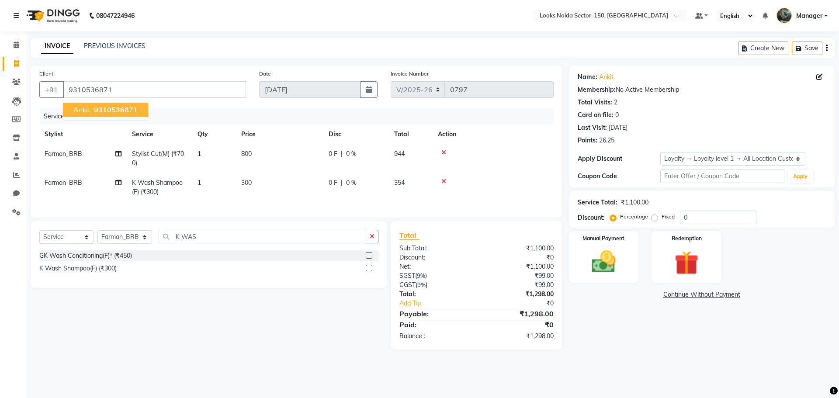
click at [100, 108] on span "93105368" at bounding box center [111, 109] width 35 height 9
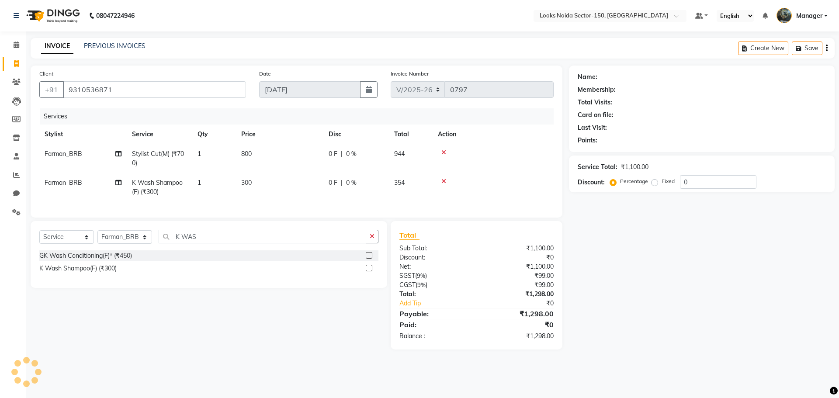
select select "1: Object"
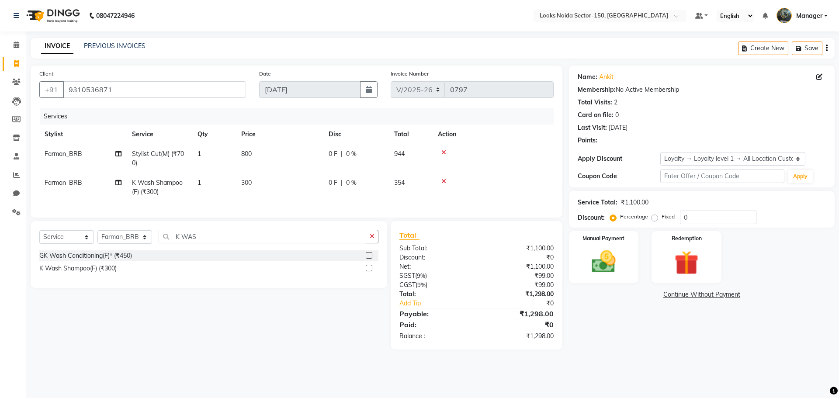
click at [246, 179] on span "300" at bounding box center [246, 183] width 10 height 8
select select "85538"
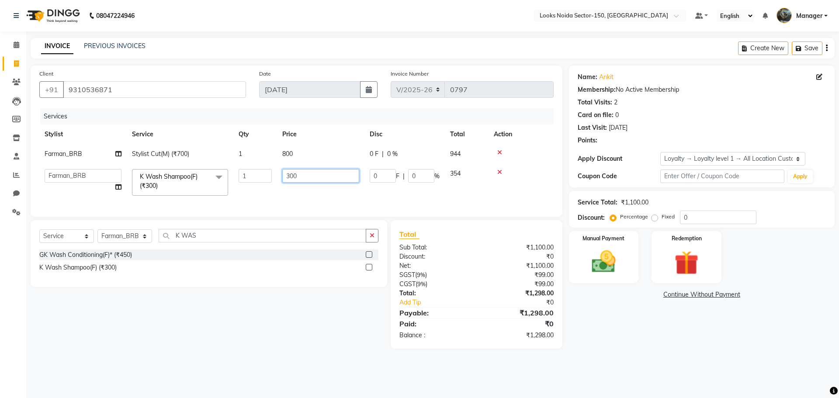
click at [319, 173] on input "300" at bounding box center [320, 176] width 77 height 14
type input "3"
type input "600"
click at [582, 298] on link "Continue Without Payment" at bounding box center [701, 294] width 262 height 9
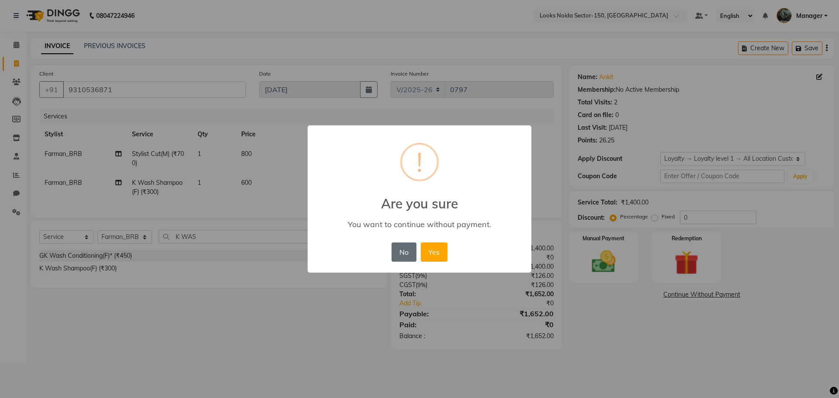
click at [413, 252] on button "No" at bounding box center [403, 251] width 24 height 19
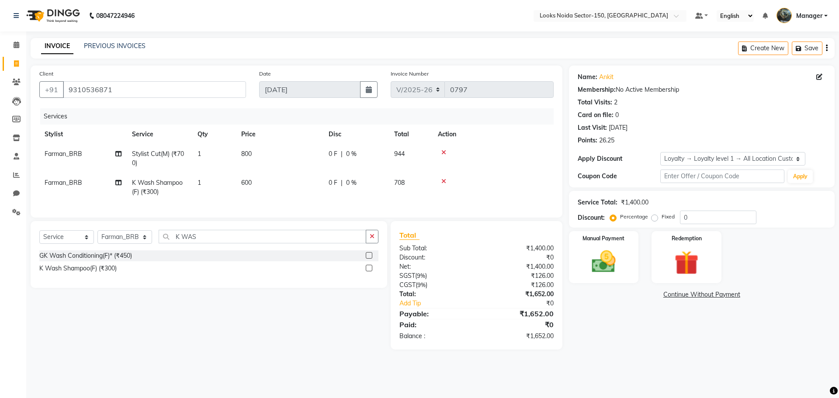
click at [334, 315] on div "Select Service Product Membership Package Voucher Prepaid Gift Card Select Styl…" at bounding box center [205, 285] width 363 height 128
click at [711, 219] on input "0" at bounding box center [718, 218] width 76 height 14
type input "30"
click at [596, 271] on img at bounding box center [603, 261] width 41 height 29
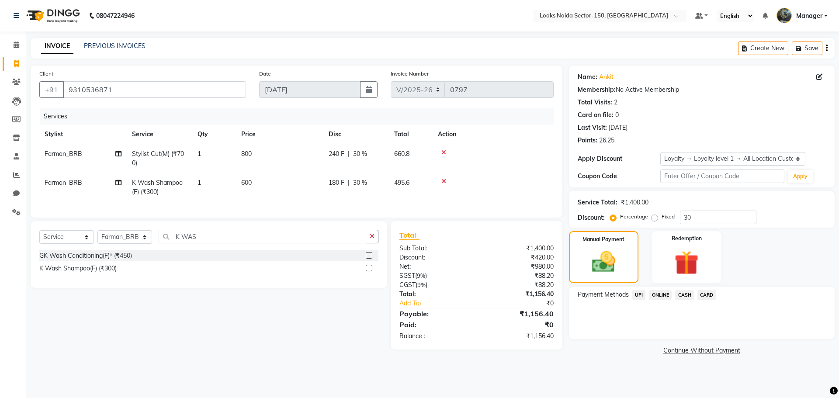
click at [710, 294] on span "CARD" at bounding box center [706, 295] width 19 height 10
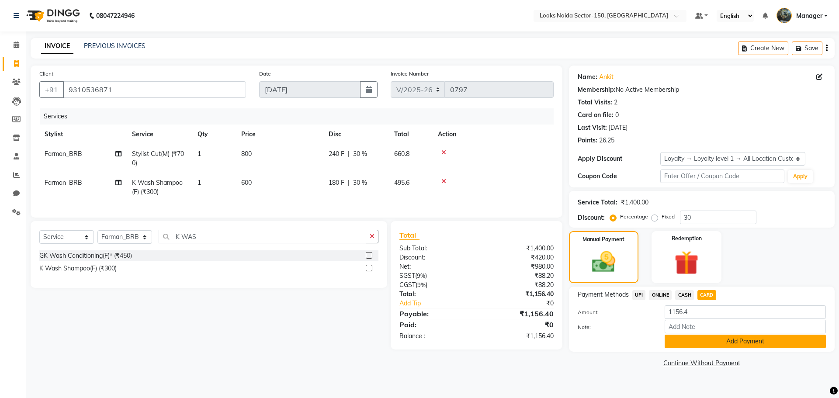
click at [697, 337] on button "Add Payment" at bounding box center [744, 342] width 161 height 14
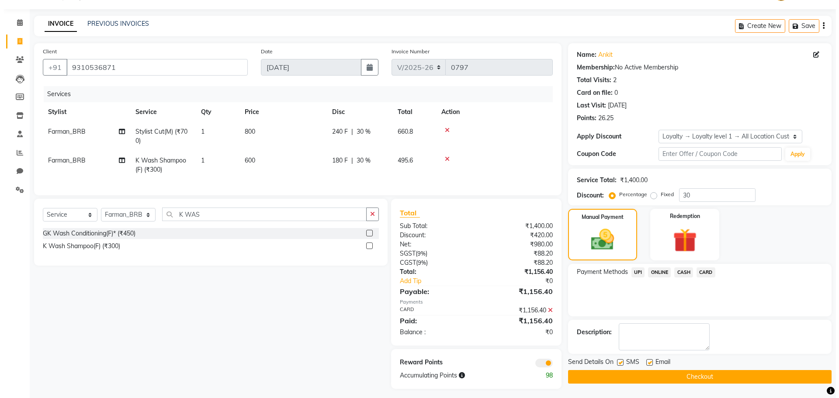
scroll to position [33, 0]
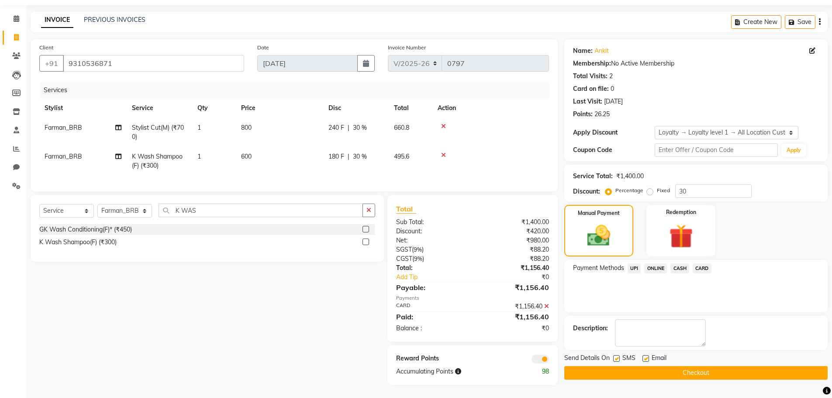
click at [542, 357] on span at bounding box center [540, 359] width 17 height 9
click at [549, 360] on input "checkbox" at bounding box center [549, 360] width 0 height 0
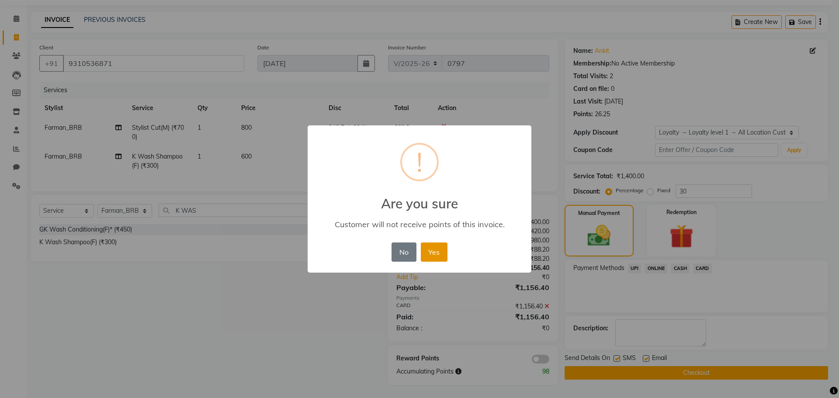
click at [427, 250] on button "Yes" at bounding box center [434, 251] width 27 height 19
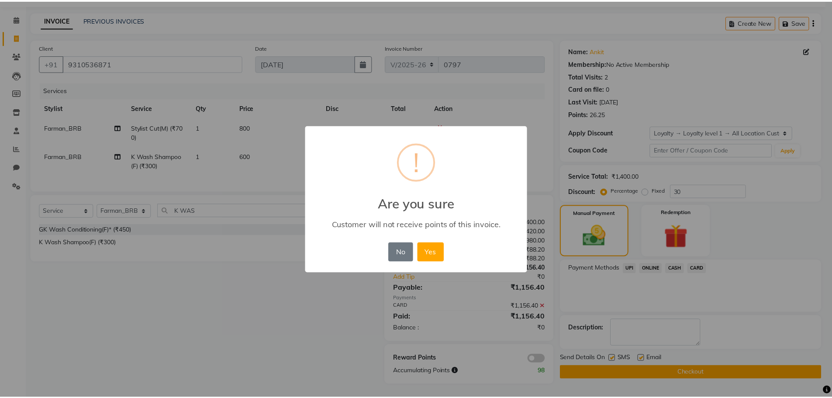
scroll to position [21, 0]
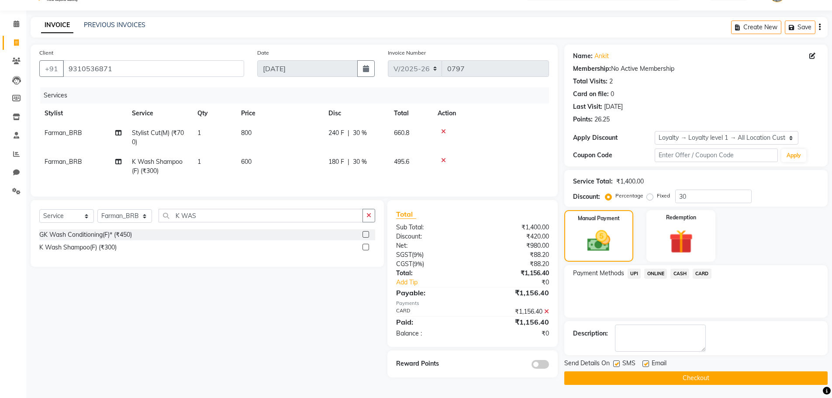
click at [665, 295] on div "Payment Methods UPI ONLINE CASH CARD" at bounding box center [695, 291] width 263 height 52
drag, startPoint x: 614, startPoint y: 377, endPoint x: 614, endPoint y: 371, distance: 6.1
click at [614, 371] on button "Checkout" at bounding box center [695, 378] width 263 height 14
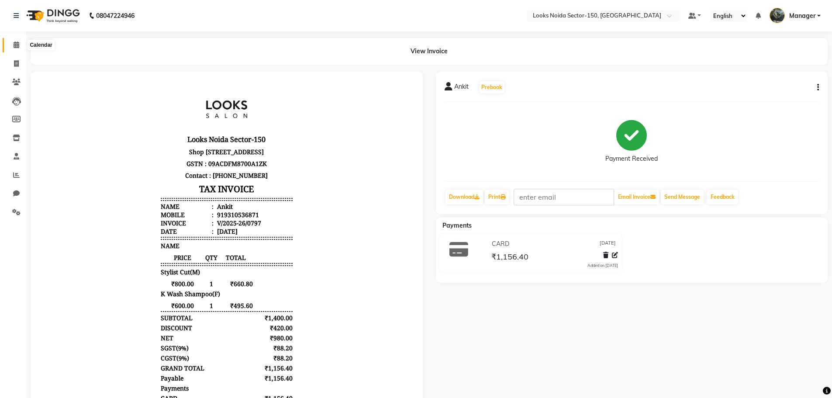
click at [17, 45] on icon at bounding box center [17, 44] width 6 height 7
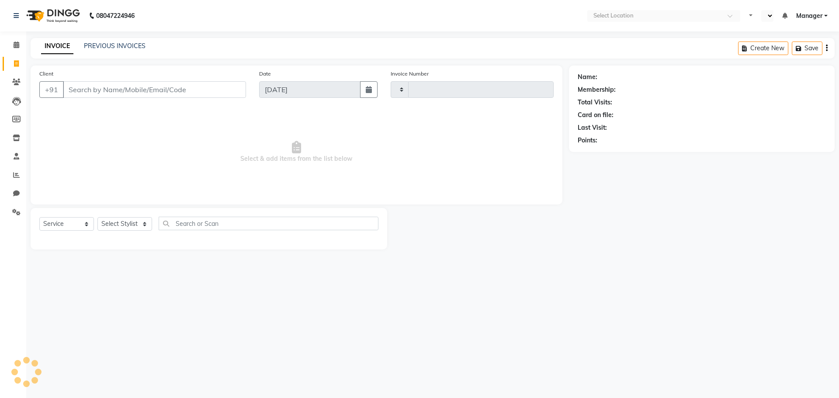
select select "service"
type input "0799"
select select "en"
select select "8587"
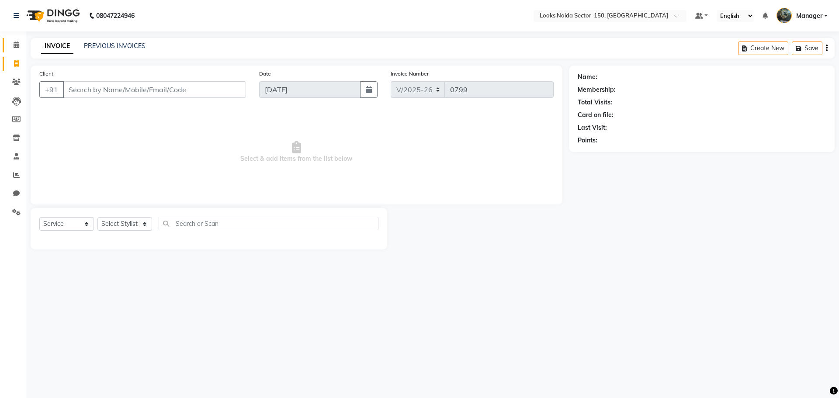
click at [18, 44] on icon at bounding box center [17, 44] width 6 height 7
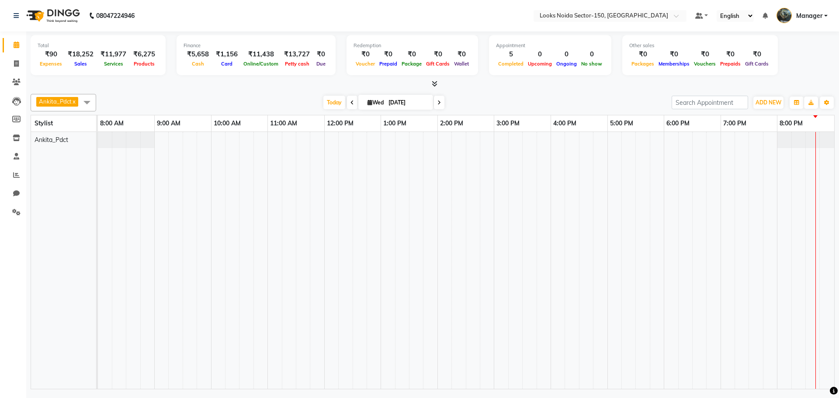
click at [784, 98] on div "ADD NEW Toggle Dropdown Add Appointment Add Invoice Add Expense Add Attendance …" at bounding box center [752, 103] width 163 height 14
click at [771, 103] on span "ADD NEW" at bounding box center [768, 102] width 26 height 7
click at [747, 138] on link "Add Expense" at bounding box center [748, 141] width 69 height 11
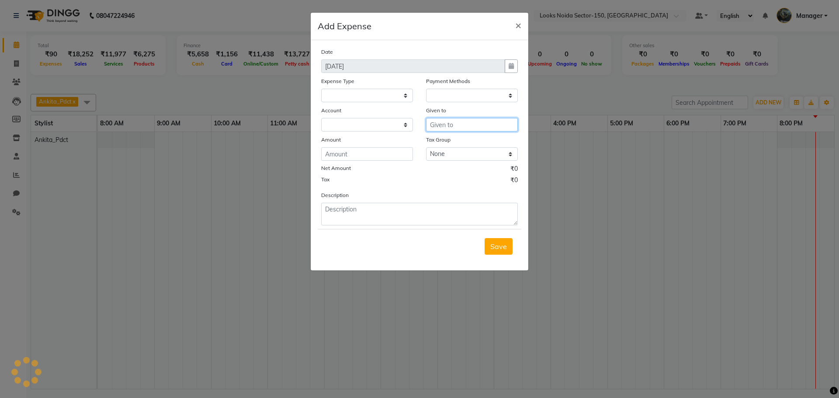
click at [459, 123] on input "text" at bounding box center [472, 125] width 92 height 14
select select
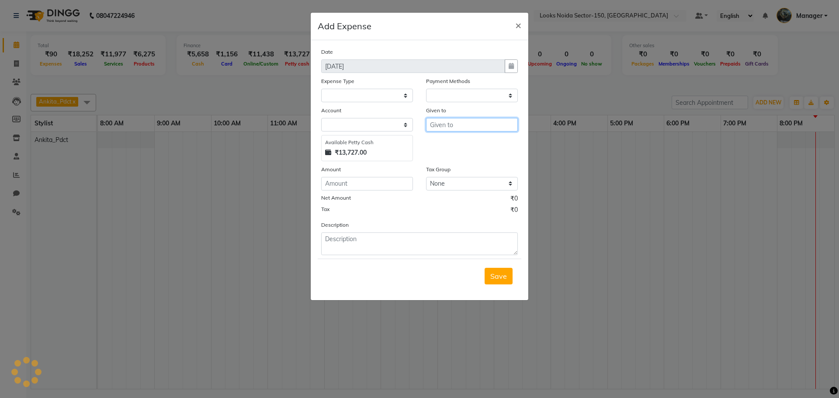
select select "1"
select select "7800"
click at [458, 153] on ngb-highlight "C ounter_Sales" at bounding box center [460, 157] width 47 height 9
type input "Counter_Sales"
click at [374, 179] on input "number" at bounding box center [367, 184] width 92 height 14
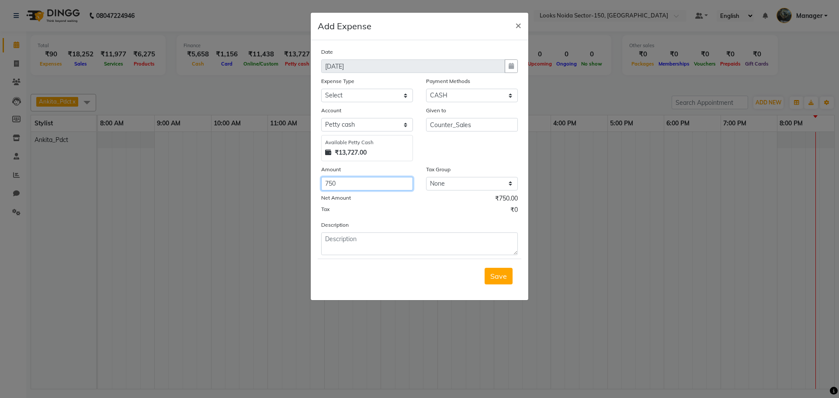
type input "750"
click at [339, 91] on select "Select Bank Deposit Blinkit Cash Handover CLIENT Client ordered food Client Ref…" at bounding box center [367, 96] width 92 height 14
click at [560, 225] on ngb-modal-window "Add Expense × Date 03-09-2025 Expense Type Select Bank Deposit Blinkit Cash Han…" at bounding box center [419, 199] width 839 height 398
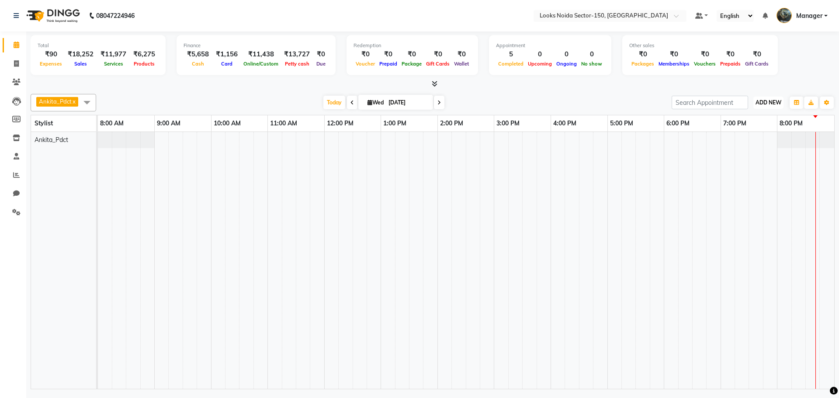
click at [771, 98] on button "ADD NEW Toggle Dropdown" at bounding box center [768, 103] width 30 height 12
click at [743, 138] on link "Add Expense" at bounding box center [748, 141] width 69 height 11
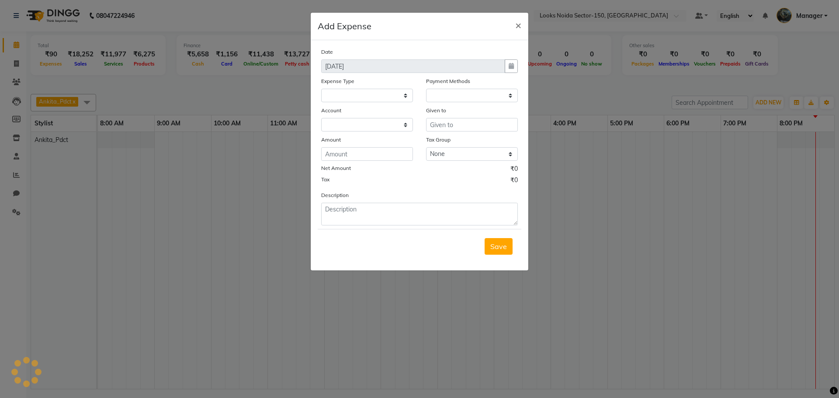
select select
select select "1"
select select "7800"
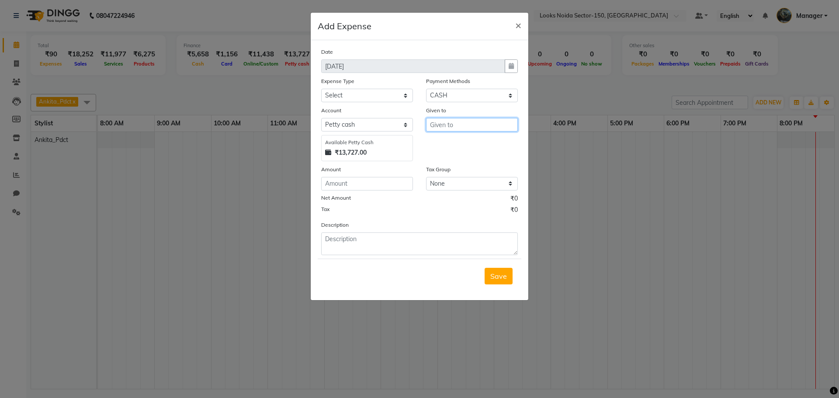
click at [456, 124] on input "text" at bounding box center [472, 125] width 92 height 14
click at [452, 159] on ngb-highlight "C ounter_Sales" at bounding box center [460, 157] width 47 height 9
type input "Counter_Sales"
click at [358, 185] on input "number" at bounding box center [367, 184] width 92 height 14
type input "630"
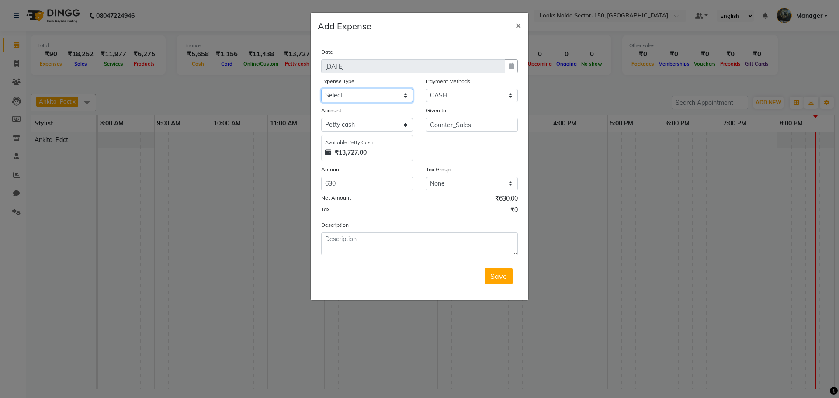
click at [359, 95] on select "Select Bank Deposit Blinkit Cash Handover CLIENT Client ordered food Client Ref…" at bounding box center [367, 96] width 92 height 14
select select "19910"
click at [346, 99] on select "Select Bank Deposit Blinkit Cash Handover CLIENT Client ordered food Client Ref…" at bounding box center [367, 96] width 92 height 14
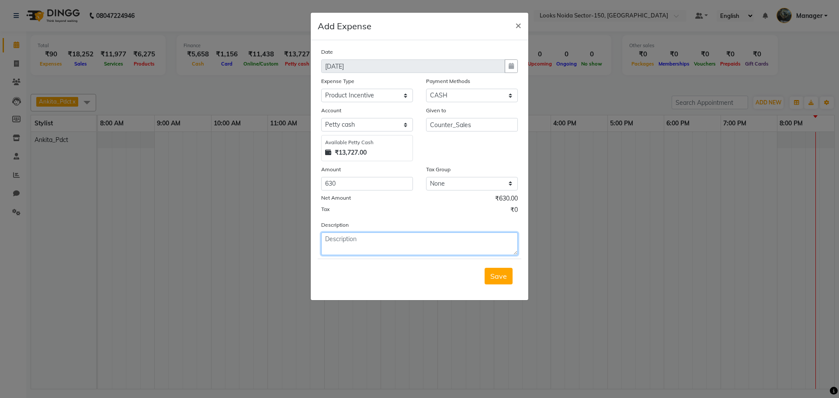
click at [352, 238] on textarea at bounding box center [419, 243] width 197 height 23
type textarea "jawed"
click at [497, 276] on span "Save" at bounding box center [498, 276] width 17 height 9
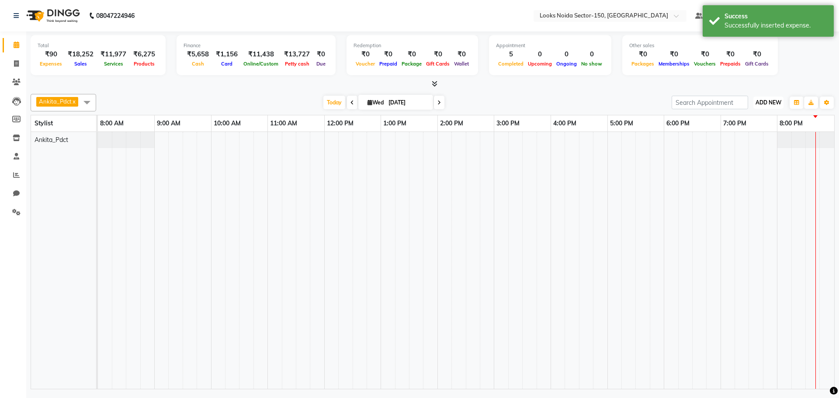
click at [770, 102] on span "ADD NEW" at bounding box center [768, 102] width 26 height 7
click at [745, 140] on link "Add Expense" at bounding box center [748, 141] width 69 height 11
select select "1"
select select "7800"
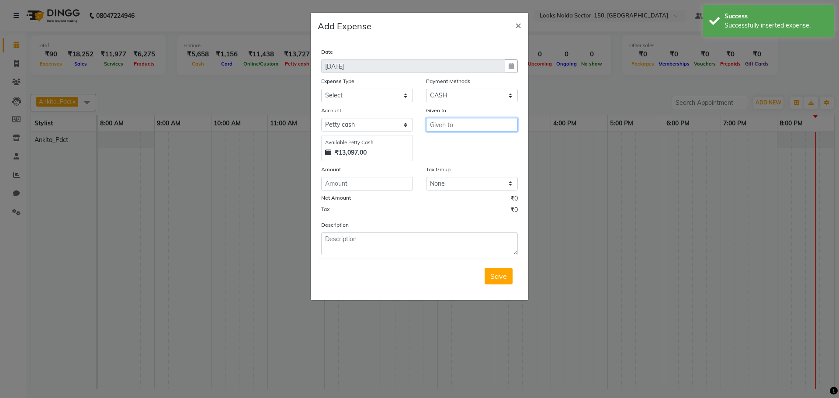
click at [474, 125] on input "text" at bounding box center [472, 125] width 92 height 14
click at [462, 153] on ngb-highlight "C ounter_Sales" at bounding box center [460, 157] width 47 height 9
type input "Counter_Sales"
click at [376, 176] on div "Amount" at bounding box center [367, 171] width 92 height 12
click at [366, 179] on input "number" at bounding box center [367, 184] width 92 height 14
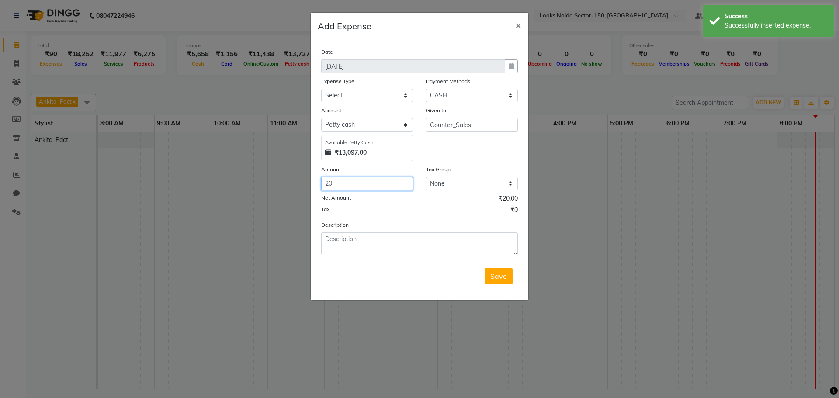
type input "2"
type input "120"
click at [364, 90] on select "Select Bank Deposit Blinkit Cash Handover CLIENT Client ordered food Client Ref…" at bounding box center [367, 96] width 92 height 14
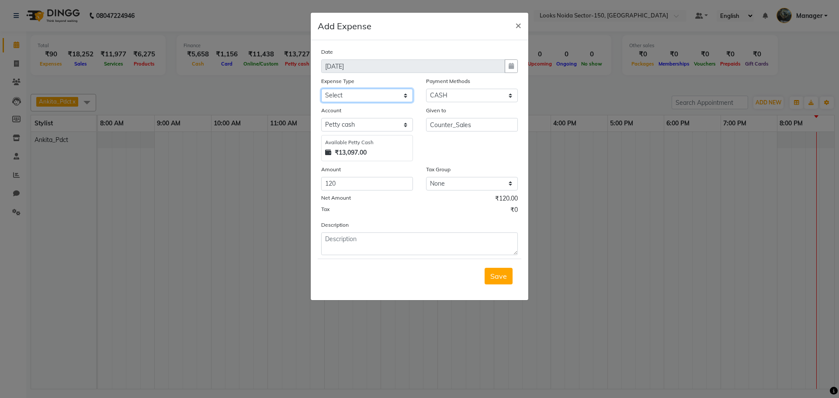
select select "24170"
click at [321, 89] on select "Select Bank Deposit Blinkit Cash Handover CLIENT Client ordered food Client Ref…" at bounding box center [367, 96] width 92 height 14
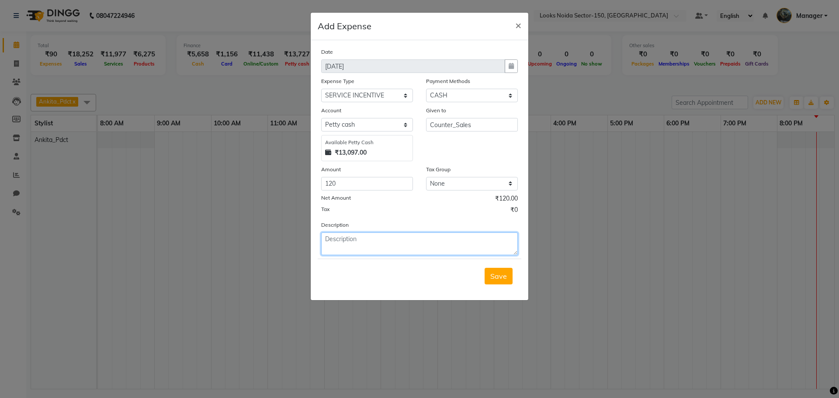
click at [363, 237] on textarea at bounding box center [419, 243] width 197 height 23
type textarea "jawed"
click at [501, 278] on span "Save" at bounding box center [498, 276] width 17 height 9
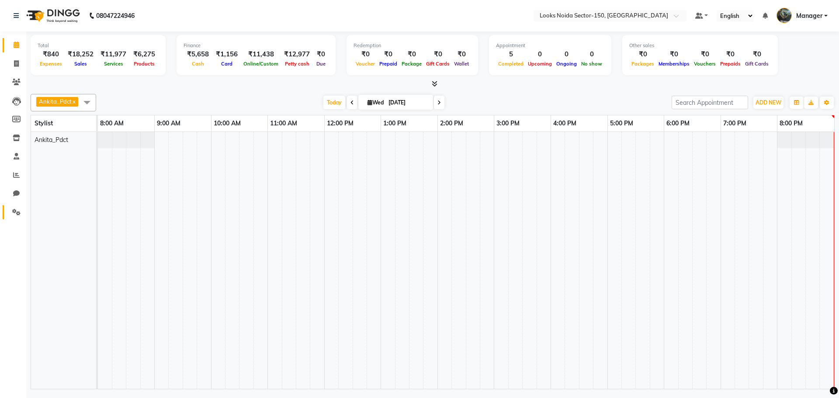
click at [9, 207] on link "Settings" at bounding box center [13, 212] width 21 height 14
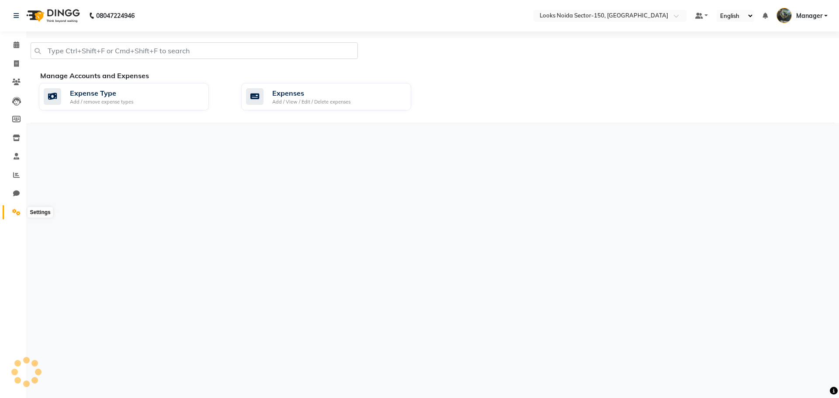
click at [10, 209] on span at bounding box center [16, 212] width 15 height 10
click at [19, 179] on span at bounding box center [16, 175] width 15 height 10
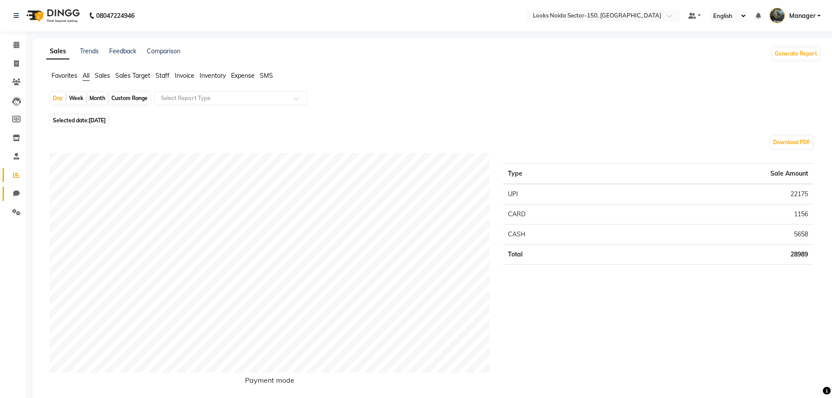
click at [19, 191] on icon at bounding box center [16, 193] width 7 height 7
select select "100"
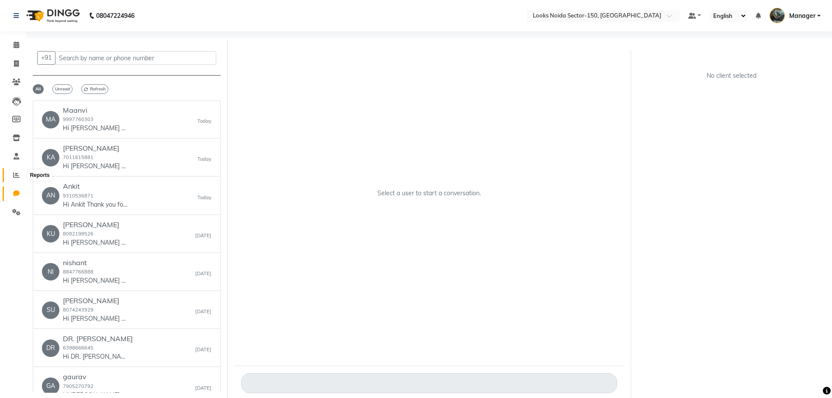
click at [11, 174] on span at bounding box center [16, 175] width 15 height 10
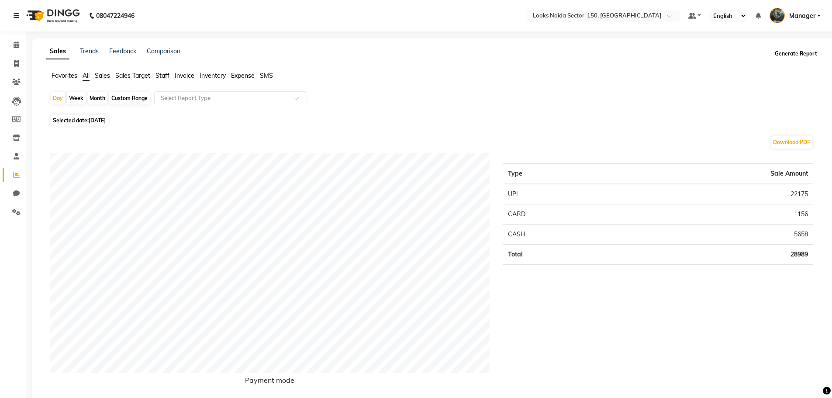
click at [794, 54] on button "Generate Report" at bounding box center [796, 54] width 47 height 12
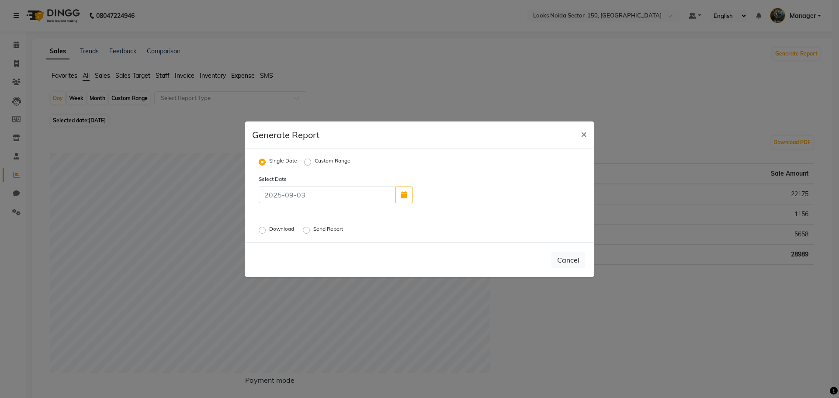
click at [284, 225] on label "Download" at bounding box center [282, 230] width 27 height 10
click at [266, 227] on input "Download" at bounding box center [263, 230] width 6 height 6
radio input "true"
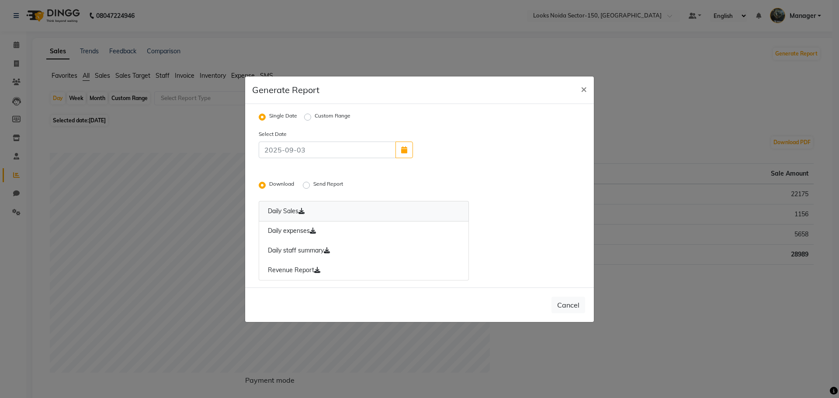
click at [301, 211] on icon at bounding box center [301, 211] width 6 height 6
click at [314, 230] on icon at bounding box center [313, 231] width 6 height 6
click at [319, 270] on icon at bounding box center [317, 270] width 6 height 6
click at [304, 206] on link "Daily Sales" at bounding box center [364, 211] width 210 height 21
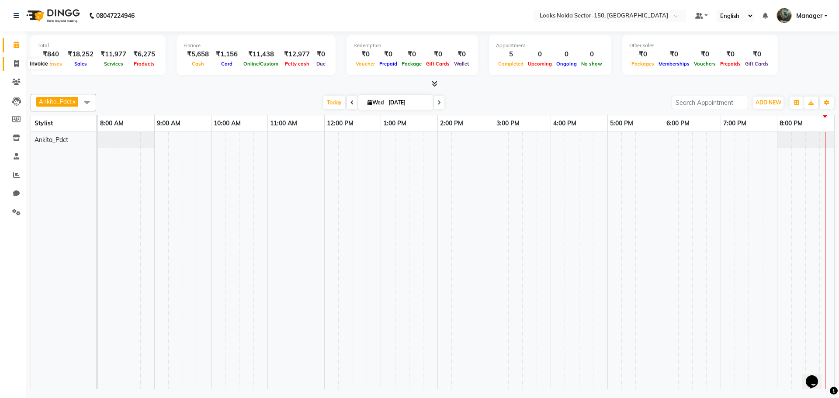
click at [20, 65] on span at bounding box center [16, 64] width 15 height 10
select select "service"
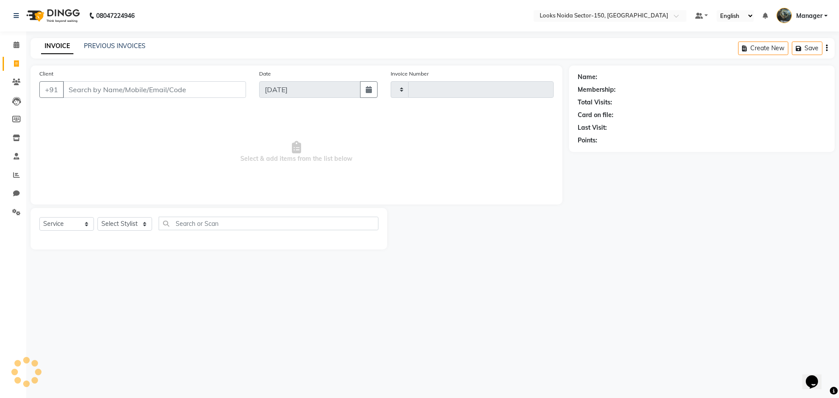
type input "0799"
select select "8587"
click at [119, 89] on input "Client" at bounding box center [154, 89] width 183 height 17
type input "9997760303"
click at [224, 91] on span "Add Client" at bounding box center [223, 89] width 35 height 9
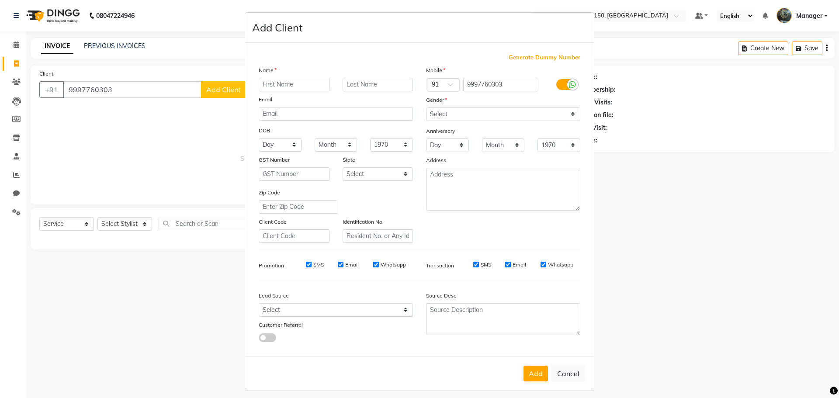
click at [290, 89] on input "text" at bounding box center [294, 85] width 71 height 14
type input "m"
type input ","
type input "Maanvi"
click at [485, 112] on select "Select Male Female Other Prefer Not To Say" at bounding box center [503, 114] width 154 height 14
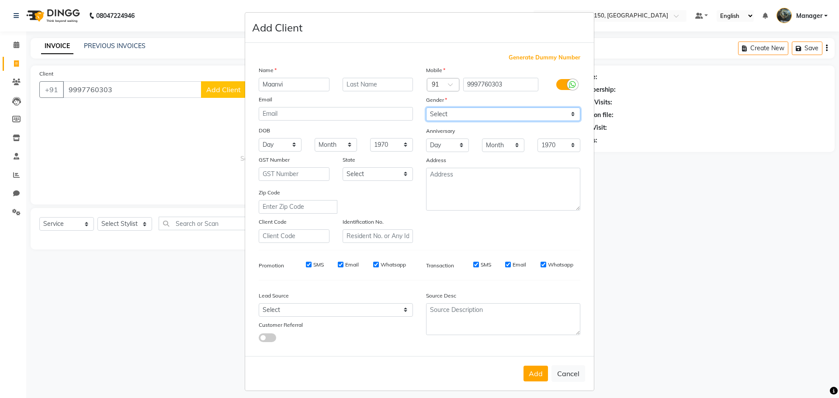
select select "female"
click at [426, 107] on select "Select Male Female Other Prefer Not To Say" at bounding box center [503, 114] width 154 height 14
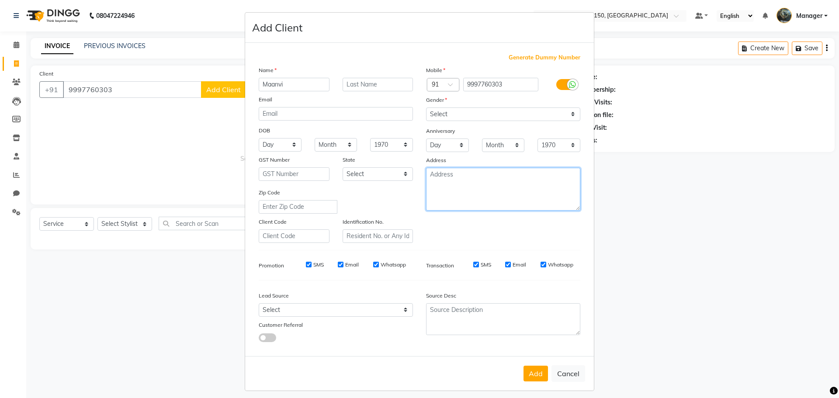
click at [461, 191] on textarea at bounding box center [503, 189] width 154 height 43
type textarea "149"
click at [528, 380] on div "Add Cancel" at bounding box center [419, 373] width 349 height 35
click at [528, 380] on button "Add" at bounding box center [535, 374] width 24 height 16
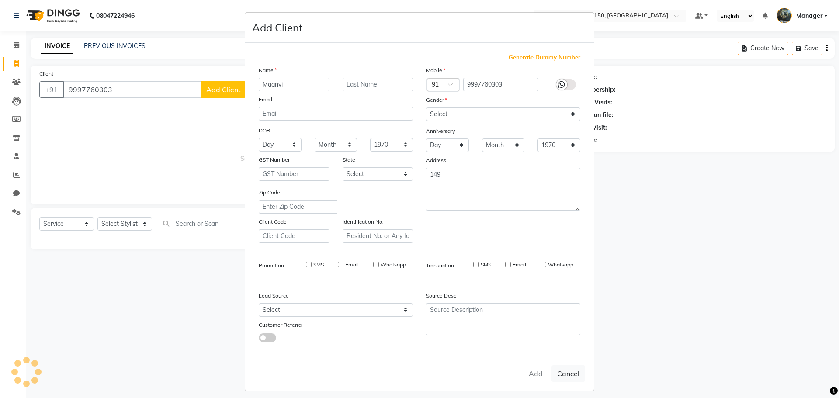
select select
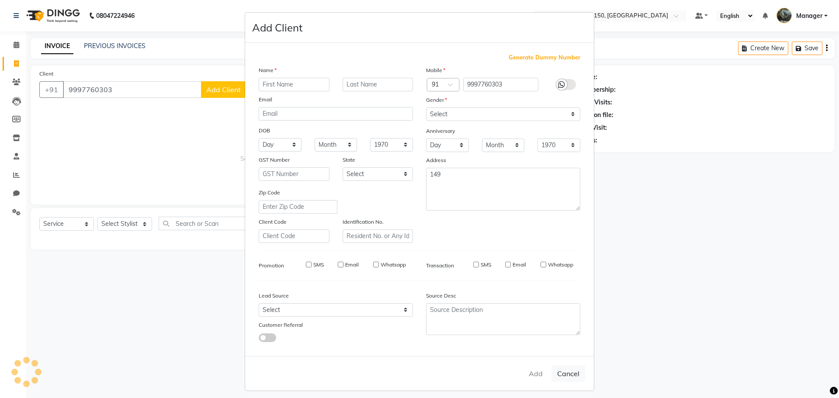
select select
checkbox input "false"
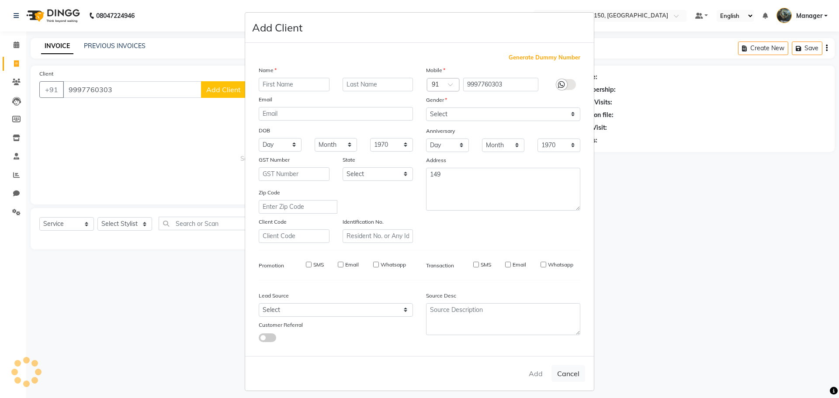
checkbox input "false"
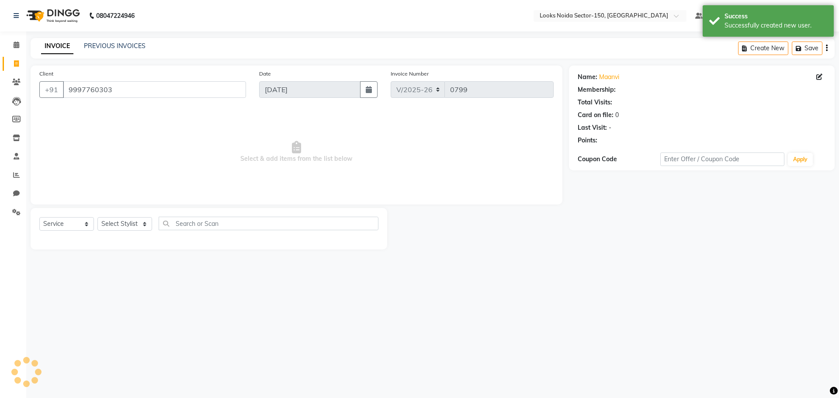
select select "1: Object"
click at [134, 224] on select "Select Stylist Amir_BRB Ankita_Pdct Arshad Counter_Sales Deepa Farman_BRB Jawed…" at bounding box center [124, 224] width 55 height 14
select select "85536"
click at [97, 217] on select "Select Stylist Amir_BRB Ankita_Pdct Arshad Counter_Sales Deepa Farman_BRB Jawed…" at bounding box center [124, 224] width 55 height 14
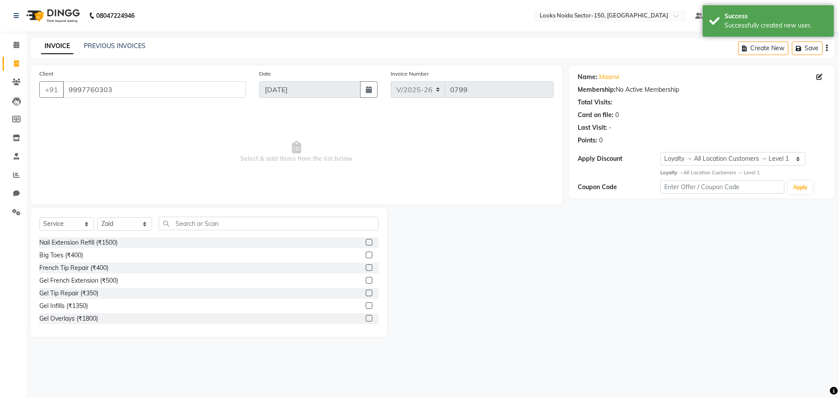
click at [195, 231] on div "Select Service Product Membership Package Voucher Prepaid Gift Card Select Styl…" at bounding box center [208, 227] width 339 height 21
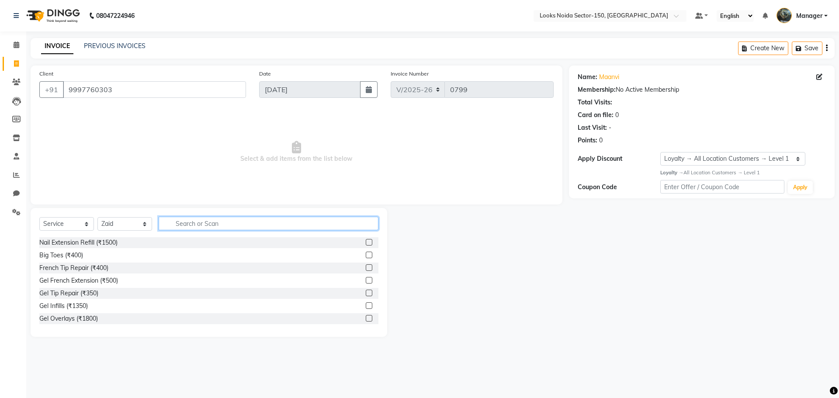
click at [202, 225] on input "text" at bounding box center [269, 224] width 220 height 14
type input "bala"
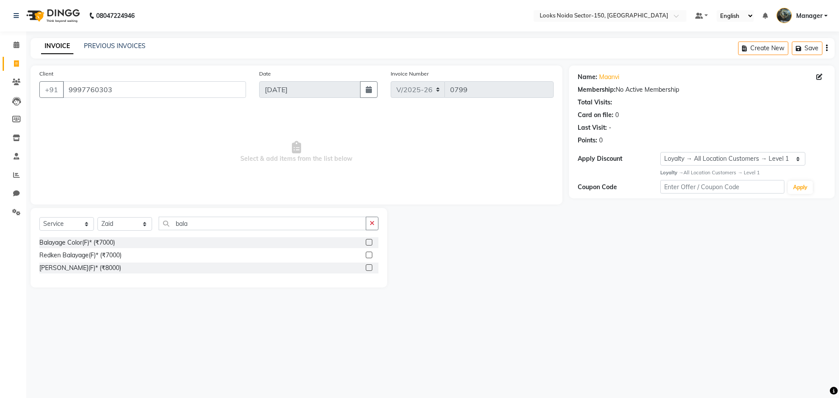
click at [366, 242] on label at bounding box center [369, 242] width 7 height 7
click at [366, 242] on input "checkbox" at bounding box center [369, 243] width 6 height 6
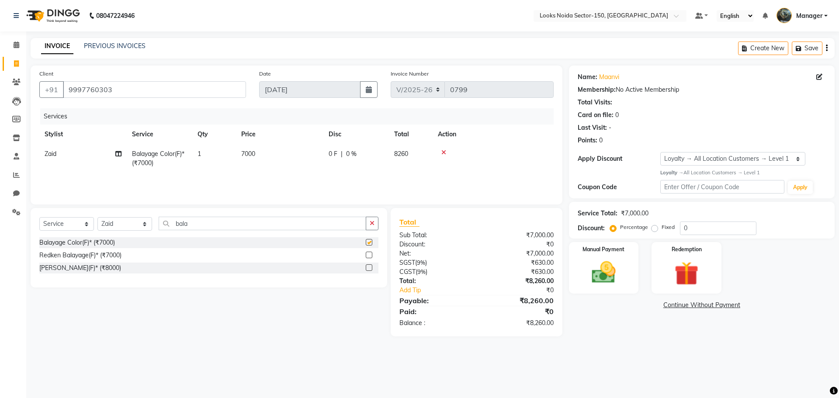
checkbox input "false"
click at [372, 222] on icon "button" at bounding box center [371, 223] width 5 height 6
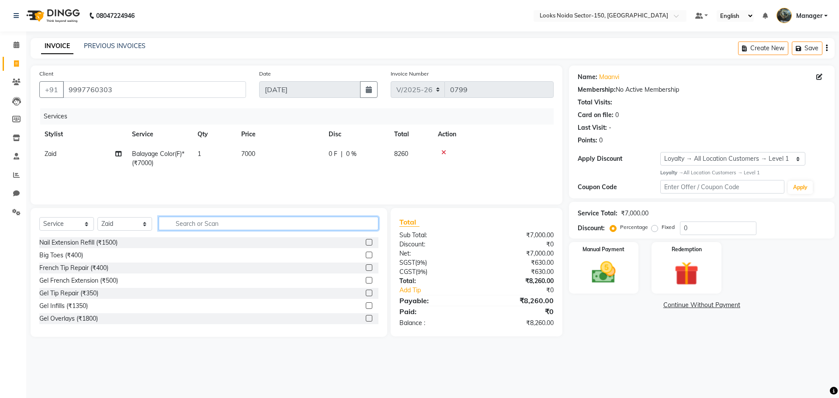
click at [352, 222] on input "text" at bounding box center [269, 224] width 220 height 14
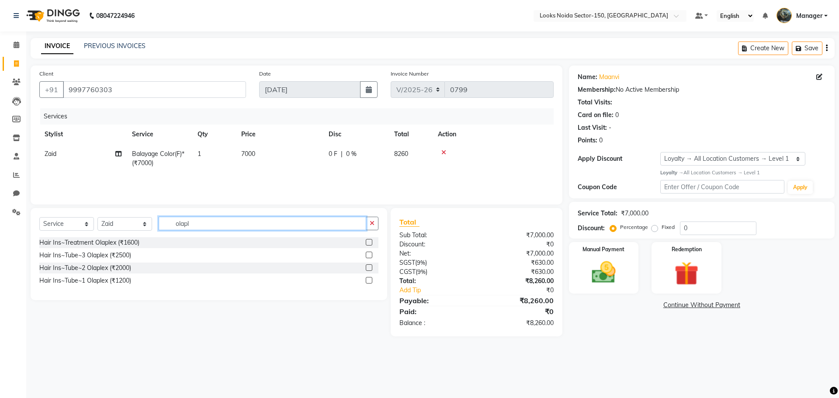
type input "olapl"
click at [369, 255] on label at bounding box center [369, 255] width 7 height 7
click at [369, 255] on input "checkbox" at bounding box center [369, 255] width 6 height 6
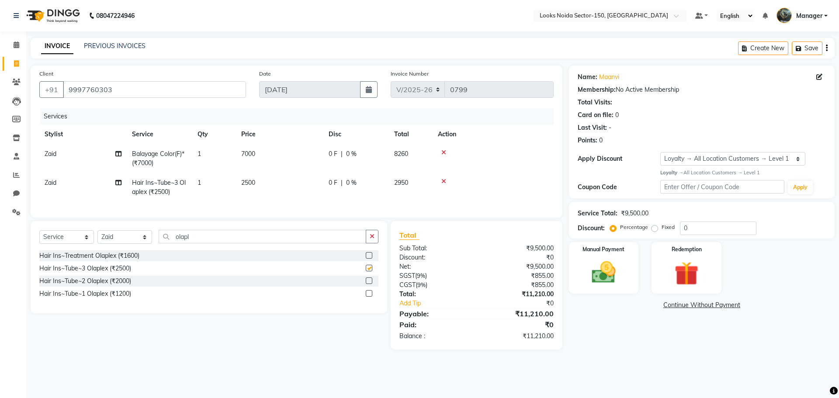
checkbox input "false"
click at [258, 185] on td "2500" at bounding box center [279, 187] width 87 height 29
select select "85536"
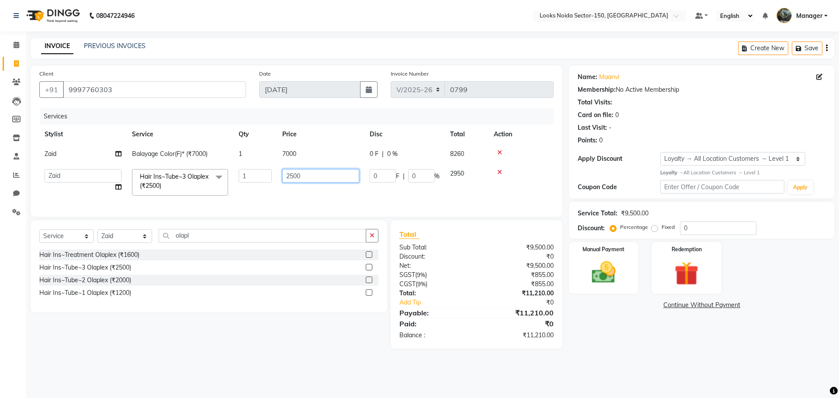
click at [291, 175] on input "2500" at bounding box center [320, 176] width 77 height 14
click at [296, 177] on input "2500" at bounding box center [320, 176] width 77 height 14
type input "3000"
click at [611, 318] on div "Name: Maanvi Membership: No Active Membership Total Visits: Card on file: 0 Las…" at bounding box center [705, 207] width 272 height 283
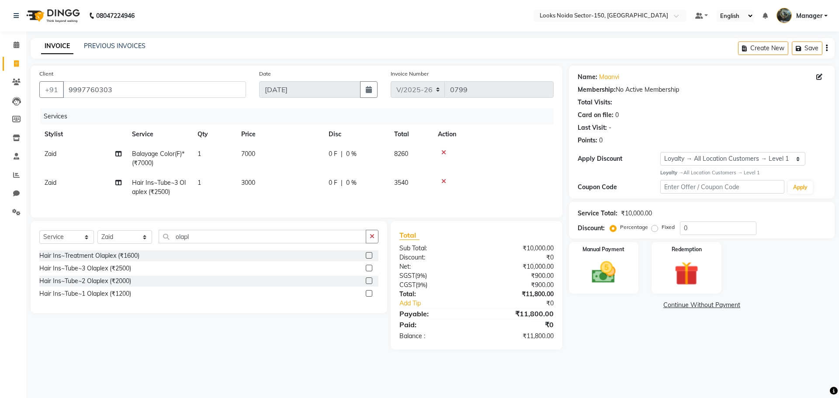
click at [256, 154] on td "7000" at bounding box center [279, 158] width 87 height 29
select select "85536"
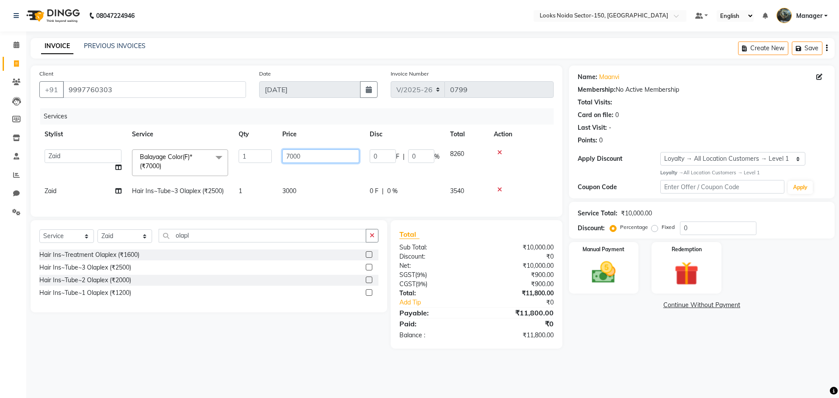
click at [314, 156] on input "7000" at bounding box center [320, 156] width 77 height 14
type input "7"
type input "9000"
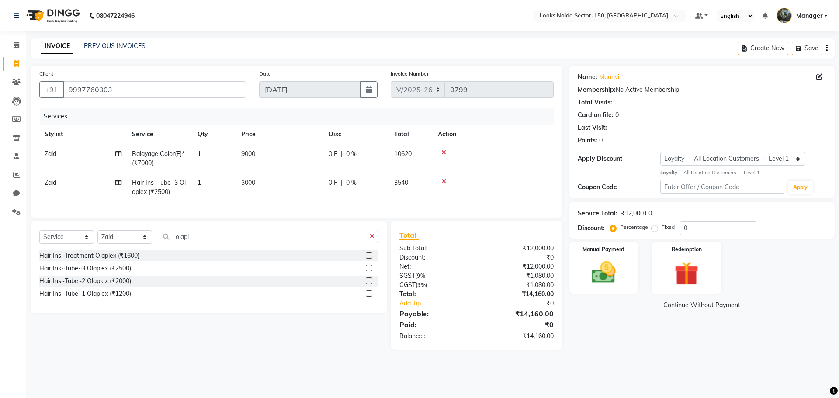
click at [670, 347] on div "Name: Maanvi Membership: No Active Membership Total Visits: Card on file: 0 Las…" at bounding box center [705, 208] width 272 height 284
click at [251, 151] on span "9000" at bounding box center [248, 154] width 14 height 8
select select "85536"
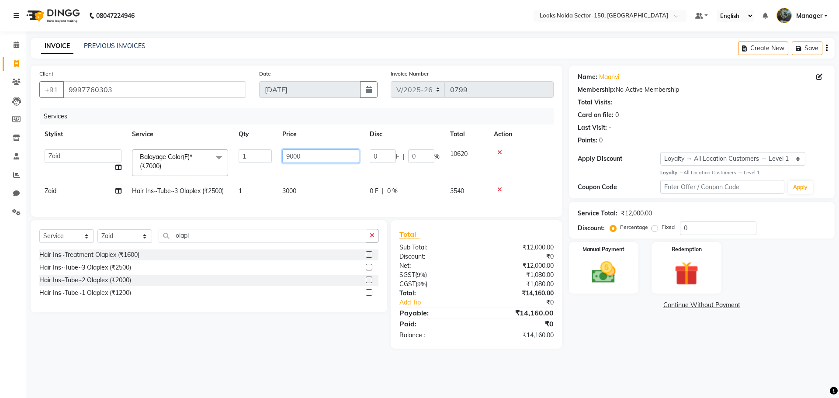
click at [289, 151] on input "9000" at bounding box center [320, 156] width 77 height 14
type input "8000"
click at [587, 349] on div "Name: Maanvi Membership: No Active Membership Total Visits: Card on file: 0 Las…" at bounding box center [705, 207] width 272 height 283
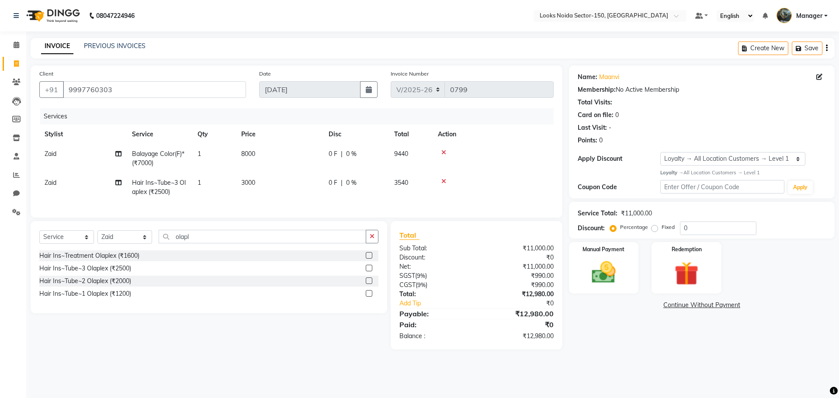
click at [240, 152] on td "8000" at bounding box center [279, 158] width 87 height 29
select select "85536"
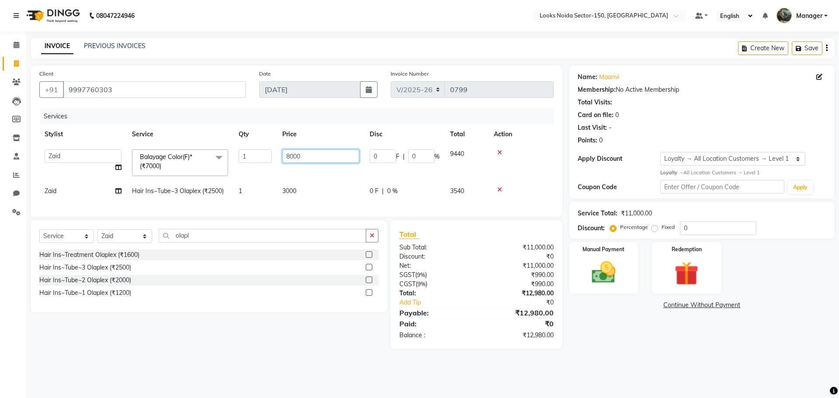
click at [311, 156] on input "8000" at bounding box center [320, 156] width 77 height 14
type input "8"
type input "10000"
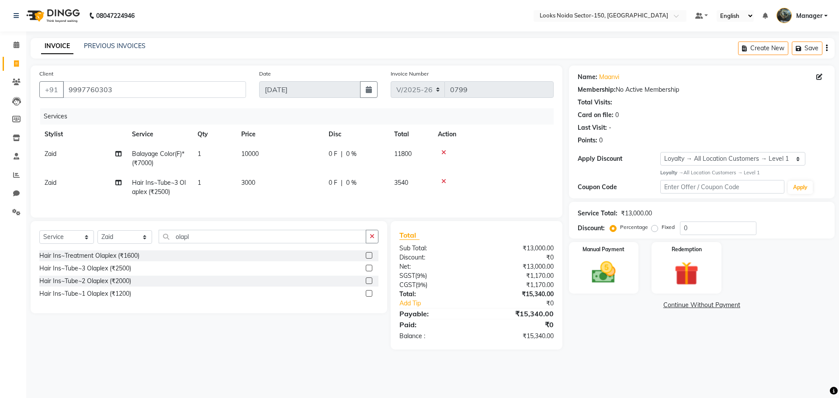
click at [666, 349] on div "Name: Maanvi Membership: No Active Membership Total Visits: Card on file: 0 Las…" at bounding box center [705, 208] width 272 height 284
click at [702, 224] on input "0" at bounding box center [718, 228] width 76 height 14
type input "30"
click at [604, 267] on img at bounding box center [603, 272] width 41 height 29
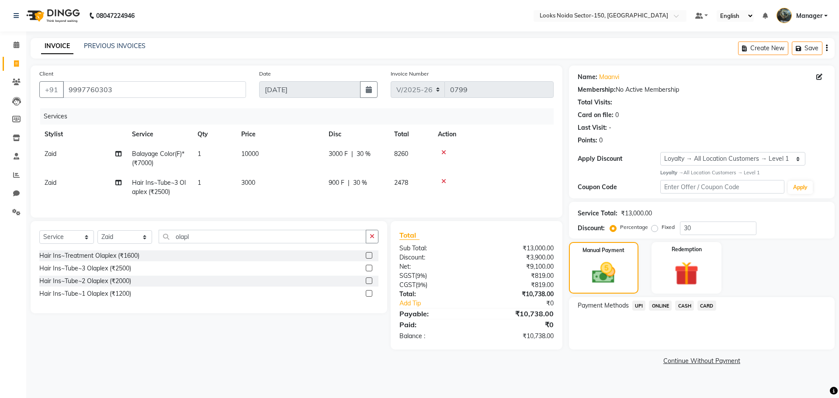
click at [636, 306] on span "UPI" at bounding box center [639, 305] width 14 height 10
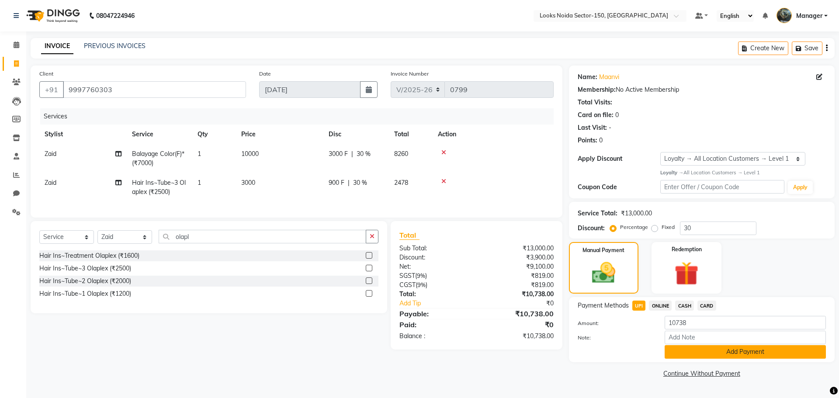
click at [696, 351] on button "Add Payment" at bounding box center [744, 352] width 161 height 14
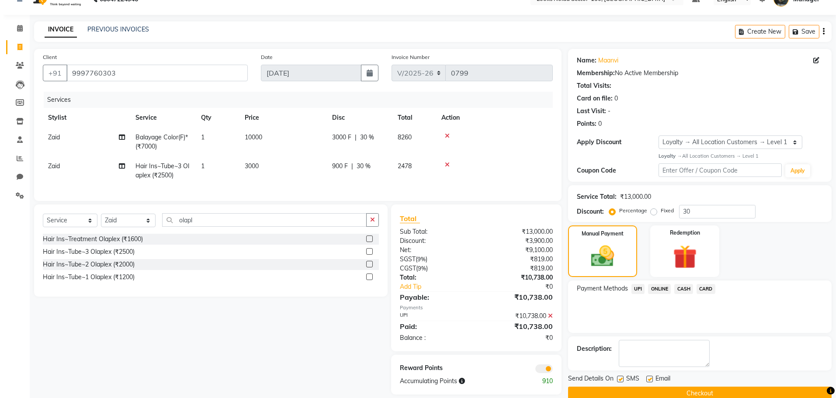
scroll to position [33, 0]
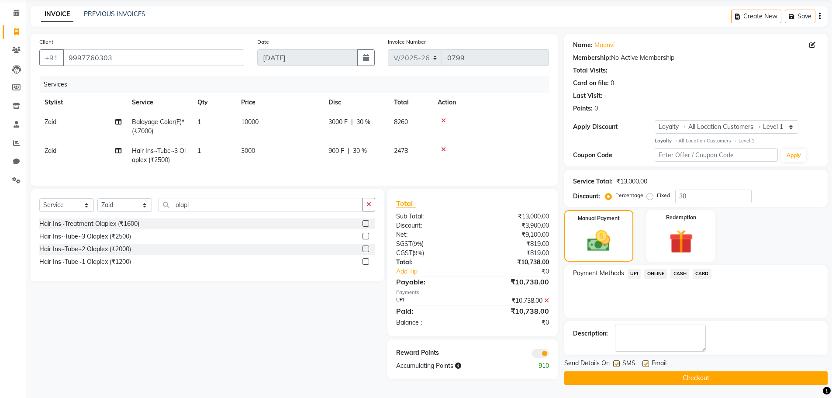
click at [544, 356] on span at bounding box center [540, 353] width 17 height 9
click at [549, 355] on input "checkbox" at bounding box center [549, 355] width 0 height 0
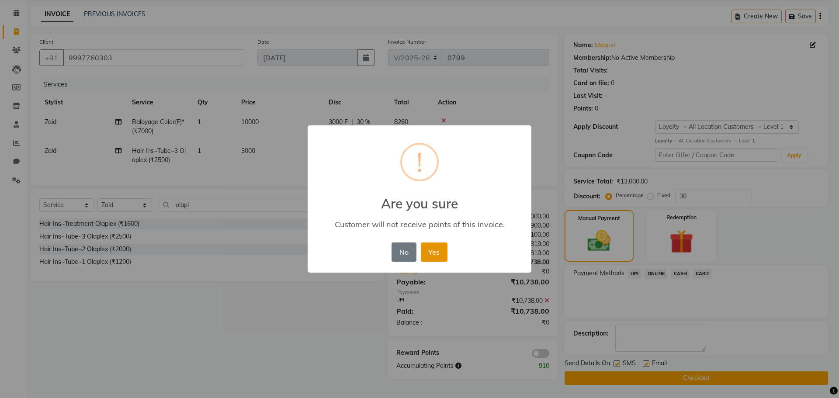
click at [430, 249] on button "Yes" at bounding box center [434, 251] width 27 height 19
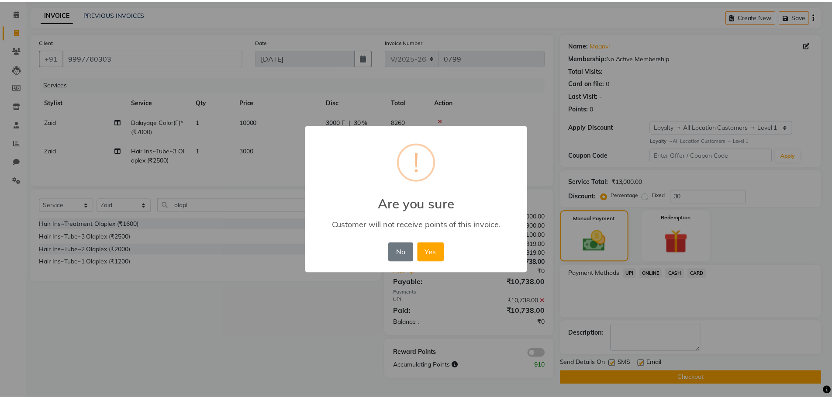
scroll to position [32, 0]
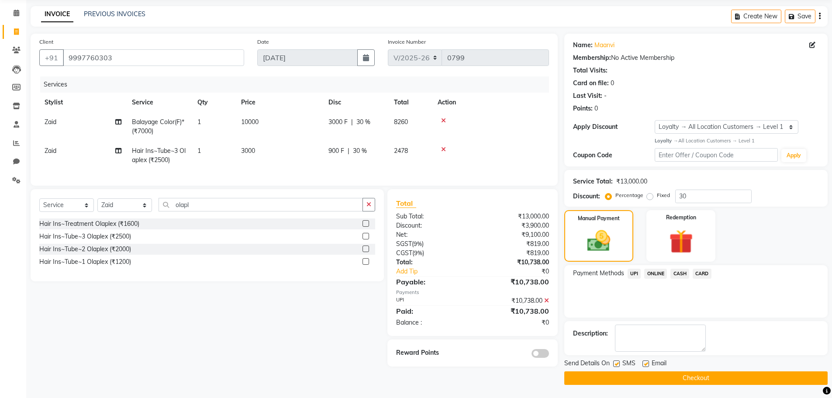
click at [596, 381] on button "Checkout" at bounding box center [695, 378] width 263 height 14
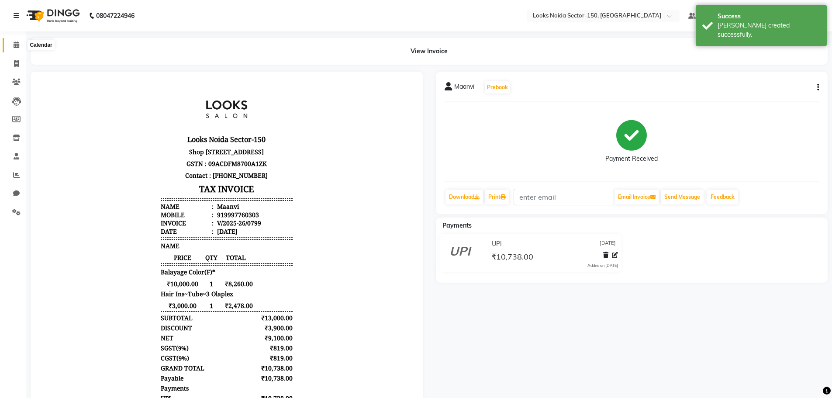
click at [18, 43] on icon at bounding box center [17, 44] width 6 height 7
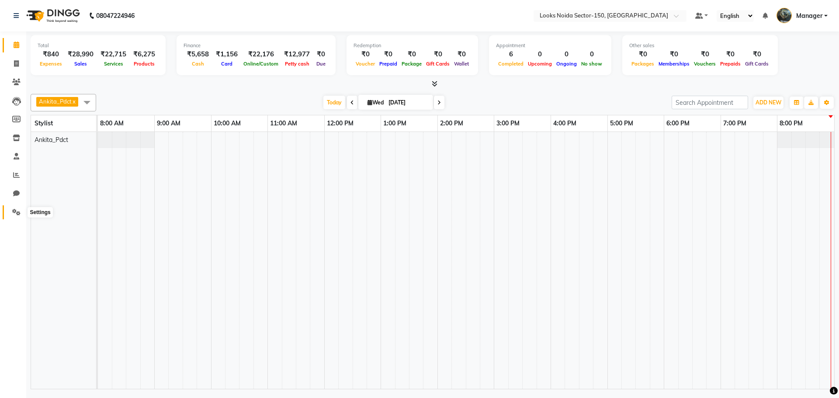
click at [15, 208] on span at bounding box center [16, 212] width 15 height 10
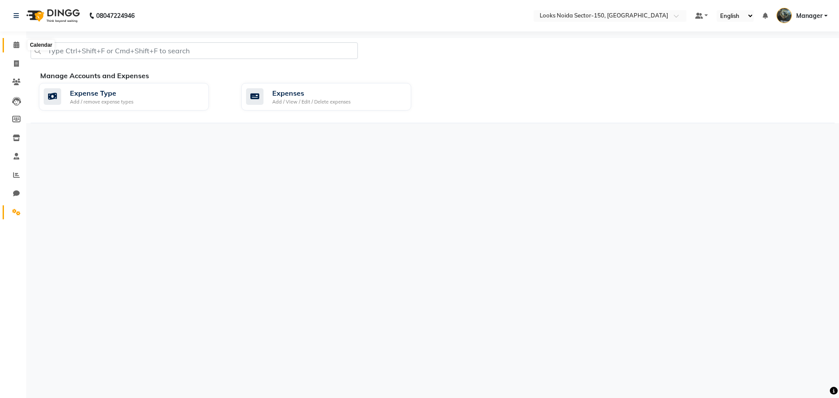
click at [14, 42] on icon at bounding box center [17, 44] width 6 height 7
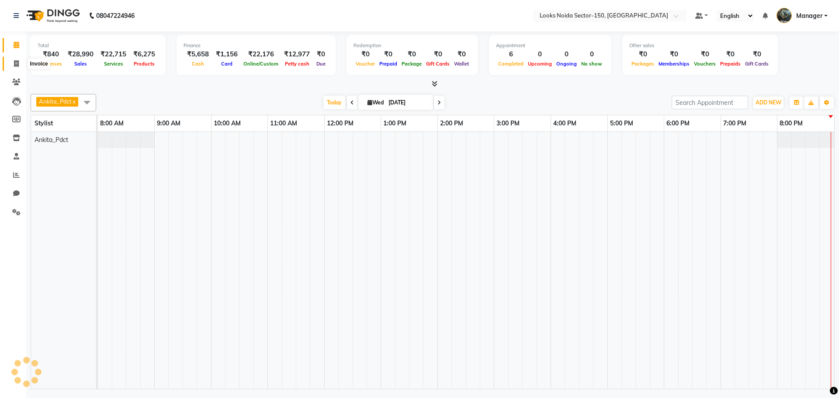
click at [19, 62] on span at bounding box center [16, 64] width 15 height 10
select select "8587"
select select "service"
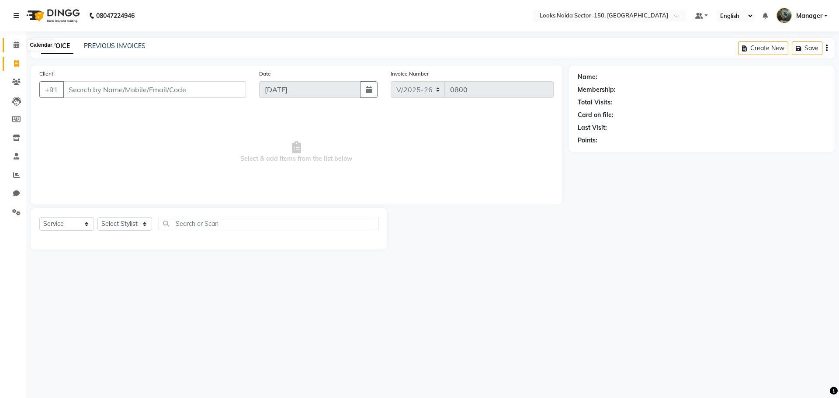
click at [17, 43] on icon at bounding box center [17, 44] width 6 height 7
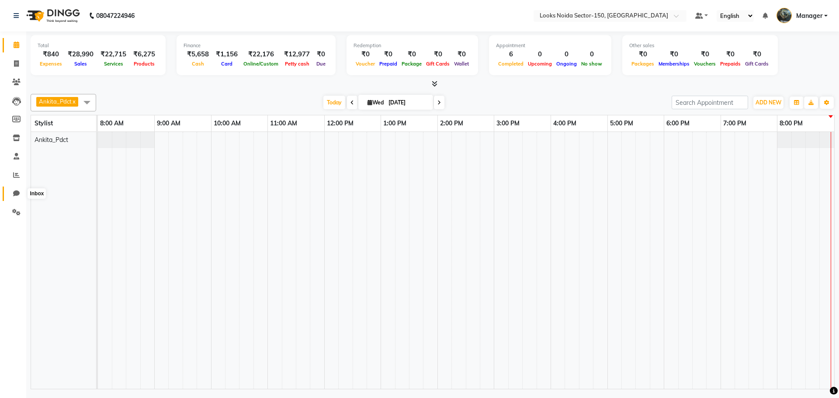
click at [14, 194] on icon at bounding box center [16, 193] width 7 height 7
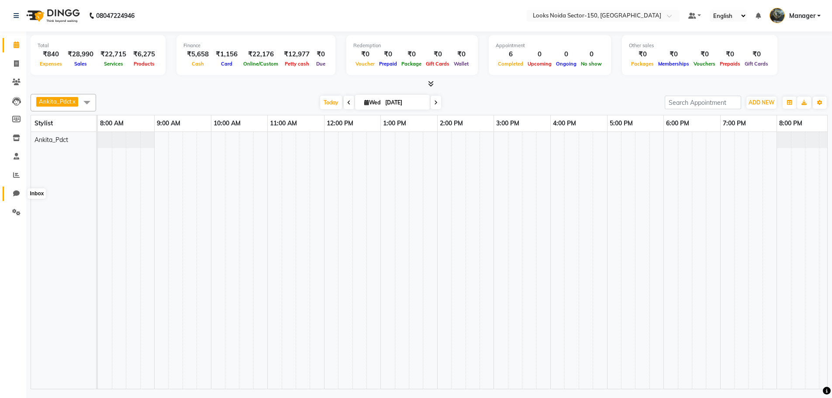
select select "100"
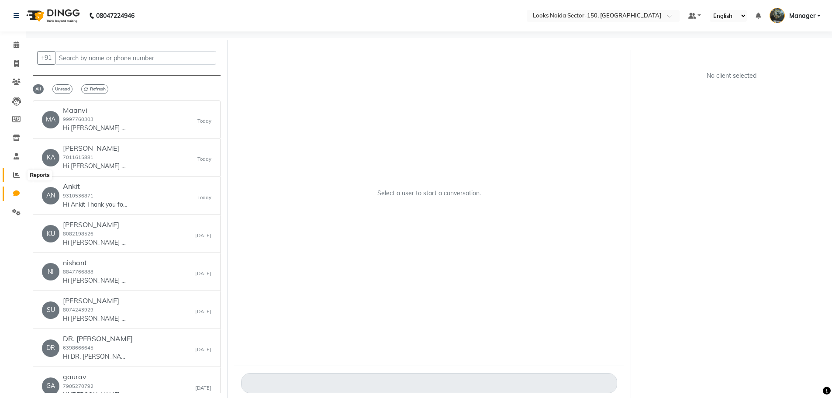
click at [17, 170] on span at bounding box center [16, 175] width 15 height 10
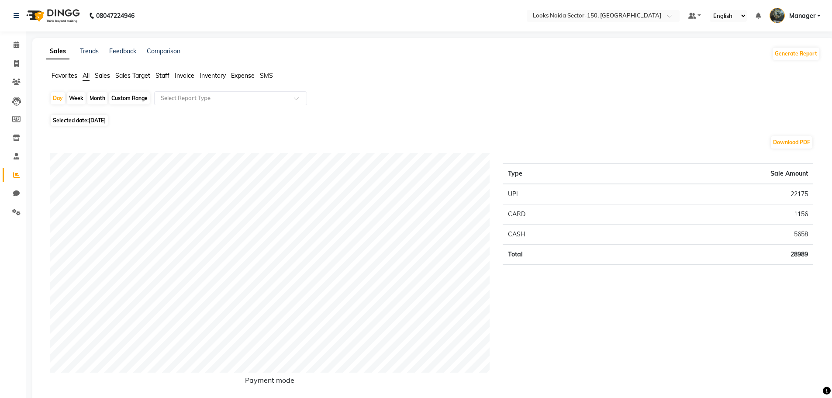
click at [166, 73] on span "Staff" at bounding box center [162, 76] width 14 height 8
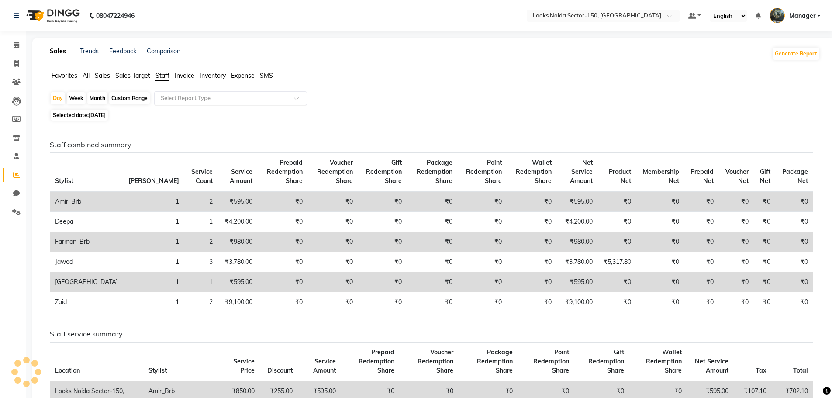
click at [177, 93] on div "Select Report Type" at bounding box center [230, 98] width 153 height 14
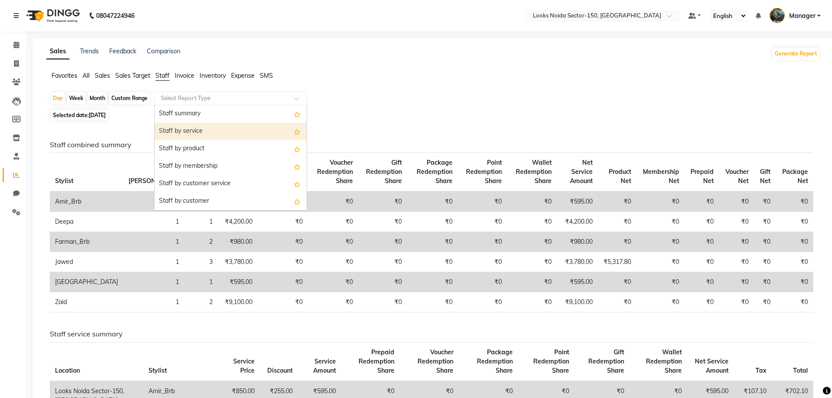
click at [186, 131] on div "Staff by service" at bounding box center [231, 131] width 152 height 17
select select "full_report"
select select "pdf"
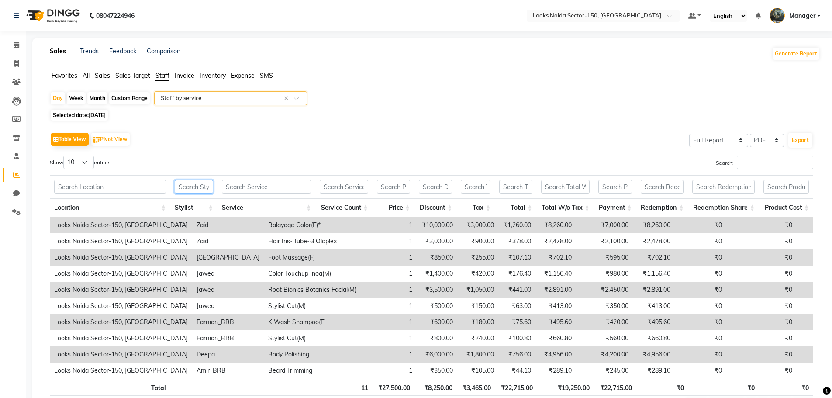
click at [206, 181] on input "text" at bounding box center [194, 187] width 38 height 14
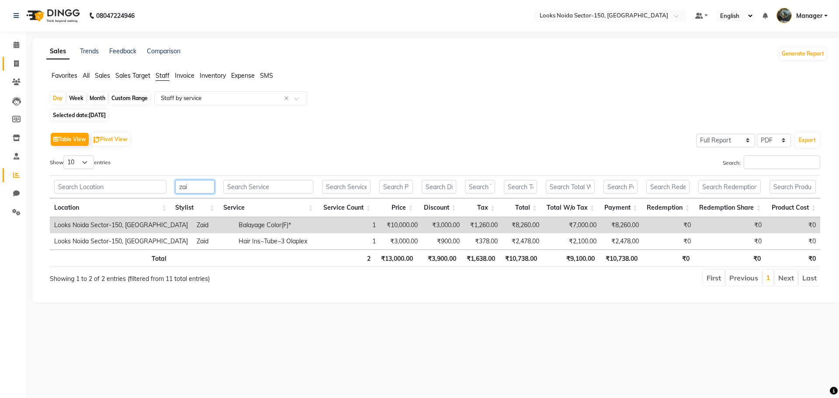
type input "zai"
drag, startPoint x: 7, startPoint y: 66, endPoint x: 11, endPoint y: 63, distance: 4.6
click at [8, 65] on link "Invoice" at bounding box center [13, 64] width 21 height 14
select select "service"
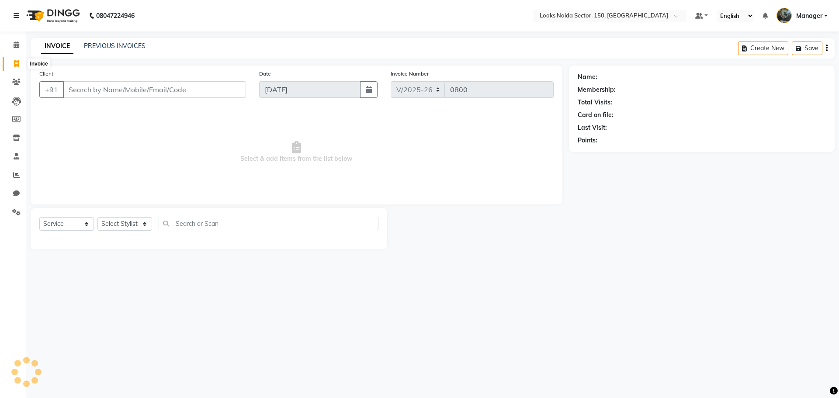
drag, startPoint x: 11, startPoint y: 63, endPoint x: 17, endPoint y: 66, distance: 7.1
click at [11, 63] on span at bounding box center [16, 64] width 15 height 10
select select "8587"
select select "service"
click at [20, 41] on span at bounding box center [16, 45] width 15 height 10
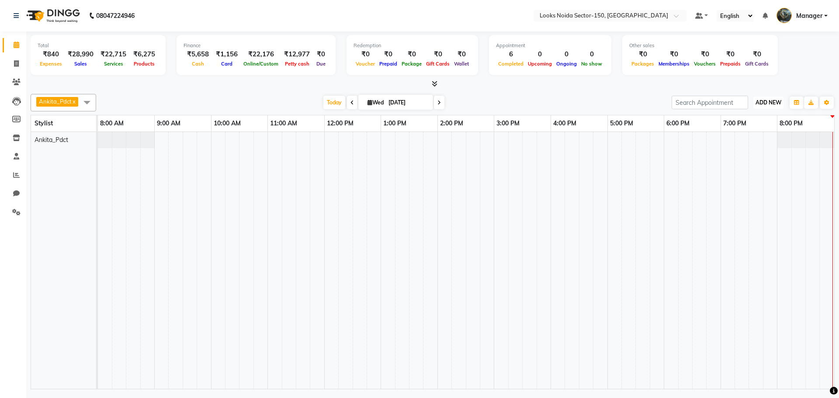
click at [771, 100] on span "ADD NEW" at bounding box center [768, 102] width 26 height 7
click at [755, 141] on link "Add Expense" at bounding box center [748, 141] width 69 height 11
select select "1"
select select "7800"
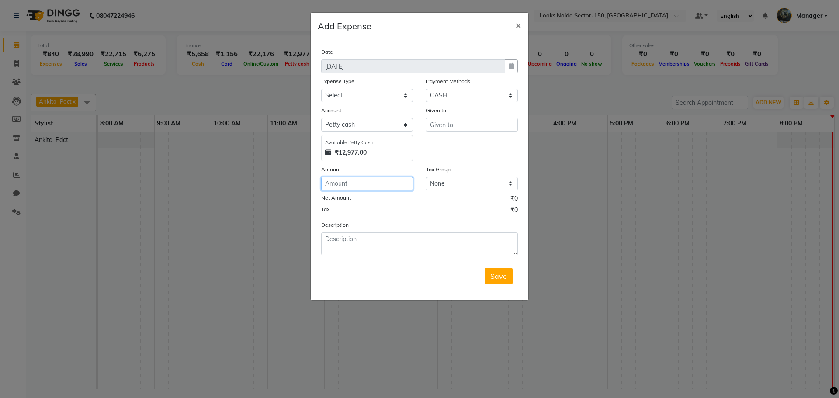
click at [369, 183] on input "number" at bounding box center [367, 184] width 92 height 14
type input "430"
click at [455, 123] on input "text" at bounding box center [472, 125] width 92 height 14
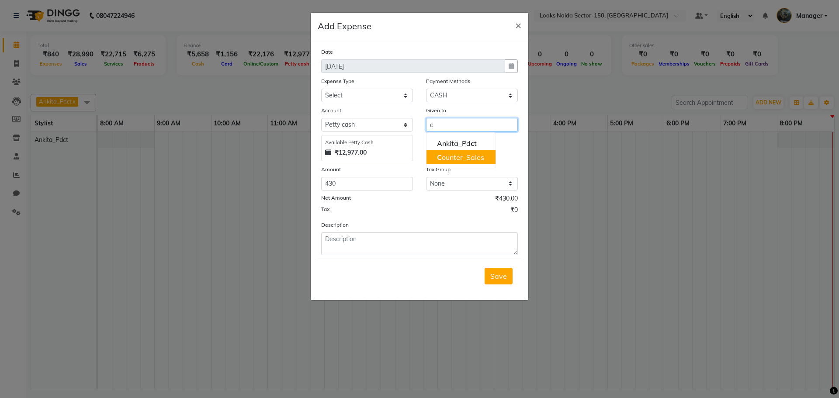
click at [446, 155] on ngb-highlight "C ounter_Sales" at bounding box center [460, 157] width 47 height 9
type input "Counter_Sales"
click at [349, 85] on div "Expense Type" at bounding box center [367, 82] width 92 height 12
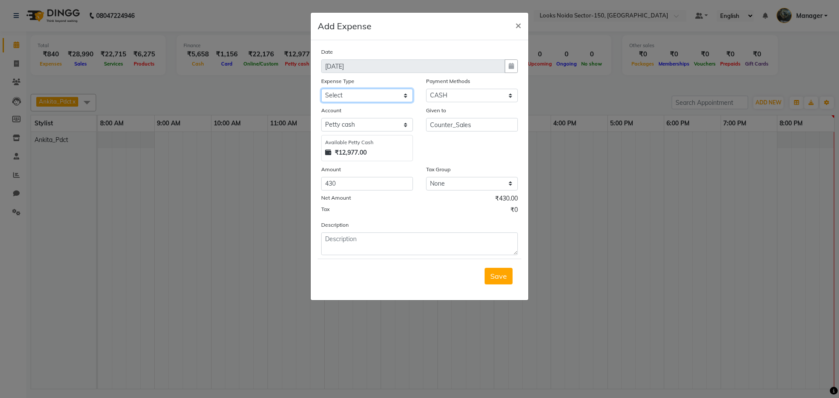
click at [356, 100] on select "Select Bank Deposit Blinkit Cash Handover CLIENT Client ordered food Client Ref…" at bounding box center [367, 96] width 92 height 14
select select "24170"
click at [321, 89] on select "Select Bank Deposit Blinkit Cash Handover CLIENT Client ordered food Client Ref…" at bounding box center [367, 96] width 92 height 14
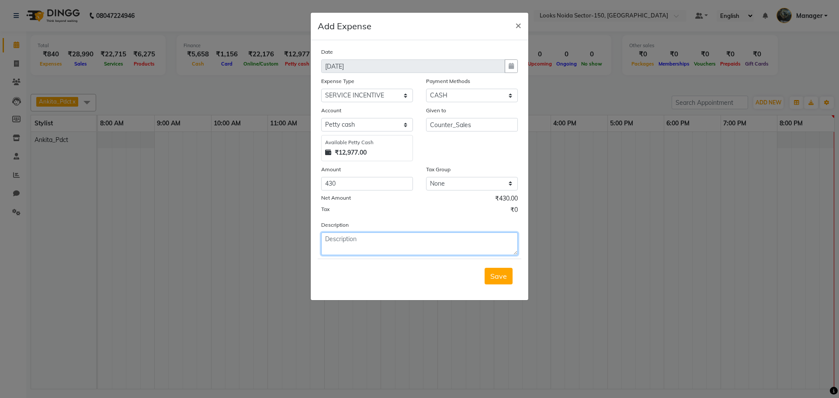
click at [345, 245] on textarea at bounding box center [419, 243] width 197 height 23
type textarea "zaid"
click at [507, 277] on button "Save" at bounding box center [498, 276] width 28 height 17
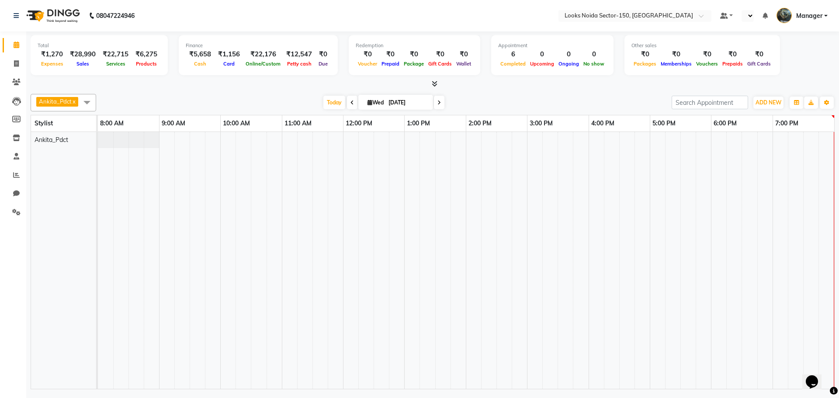
select select "en"
